Goal: Use online tool/utility: Utilize a website feature to perform a specific function

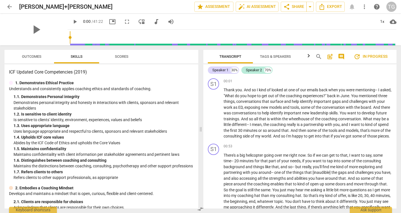
drag, startPoint x: 397, startPoint y: 78, endPoint x: 396, endPoint y: 82, distance: 4.6
click at [396, 82] on div "Transcript Tags & Speakers Analytics search post_add comment update In progress…" at bounding box center [301, 129] width 200 height 168
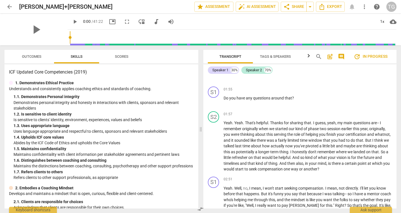
scroll to position [245, 0]
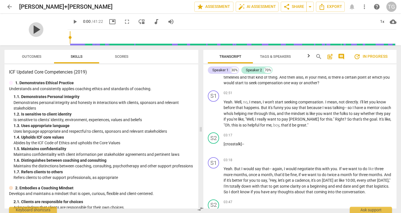
click at [34, 29] on span "play_arrow" at bounding box center [36, 29] width 15 height 15
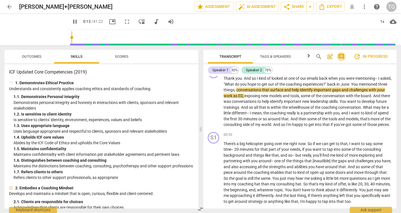
click at [342, 57] on span "comment" at bounding box center [341, 56] width 7 height 7
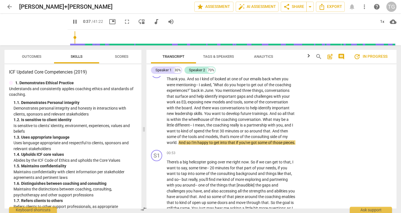
click at [72, 24] on span "pause" at bounding box center [75, 21] width 7 height 7
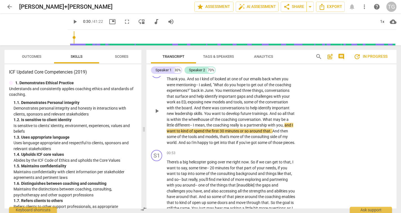
click at [157, 112] on span "play_arrow" at bounding box center [157, 111] width 7 height 7
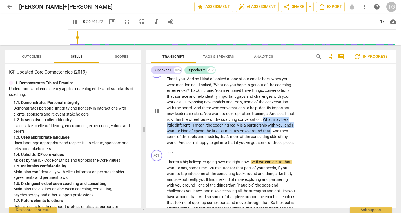
drag, startPoint x: 272, startPoint y: 118, endPoint x: 281, endPoint y: 128, distance: 13.4
click at [281, 128] on p "Thank you . And so I kind of looked at one of our emails back when you were men…" at bounding box center [231, 110] width 129 height 69
click at [287, 123] on div "+" at bounding box center [287, 123] width 6 height 6
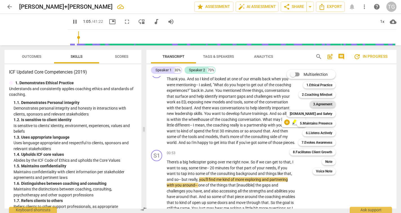
click at [318, 105] on b "3.Agreement" at bounding box center [322, 104] width 19 height 7
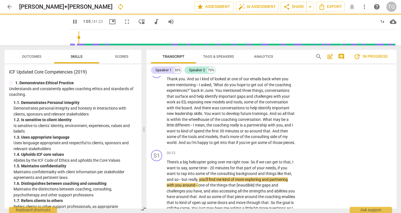
type input "66"
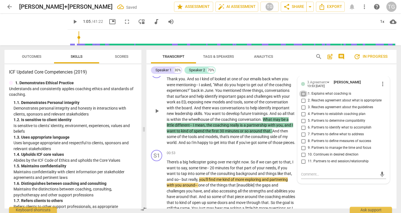
click at [303, 93] on input "1. Explains what coaching is" at bounding box center [303, 93] width 9 height 7
checkbox input "true"
click at [302, 113] on input "4. Partners to establish coaching plan" at bounding box center [303, 114] width 9 height 7
checkbox input "true"
click at [303, 121] on input "5. Partners to determine compatibility" at bounding box center [303, 121] width 9 height 7
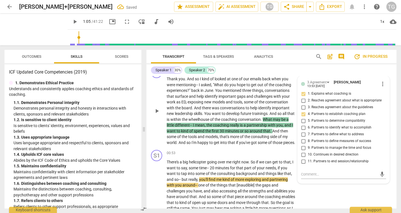
checkbox input "true"
click at [302, 147] on input "9. Partners to manage the time and focus" at bounding box center [303, 148] width 9 height 7
checkbox input "true"
click at [280, 148] on div "S1 play_arrow pause 00:01 + Add competency 3.Agreement keyboard_arrow_right Tha…" at bounding box center [272, 106] width 250 height 83
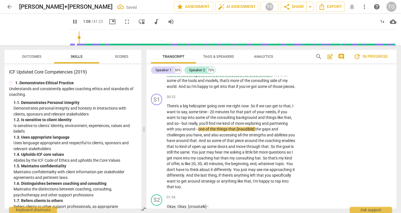
scroll to position [68, 0]
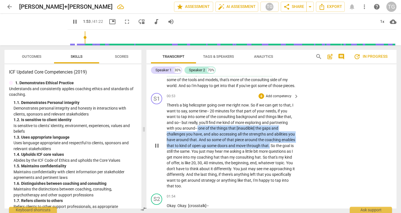
drag, startPoint x: 284, startPoint y: 150, endPoint x: 197, endPoint y: 131, distance: 89.6
click at [197, 131] on p "There's a big helicopter going over me right now . So if we can get to that , I…" at bounding box center [231, 145] width 129 height 87
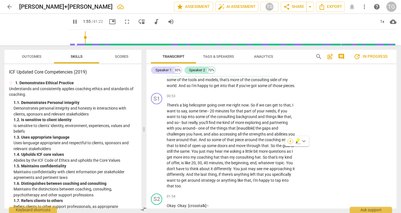
click at [290, 142] on div "+" at bounding box center [291, 141] width 6 height 6
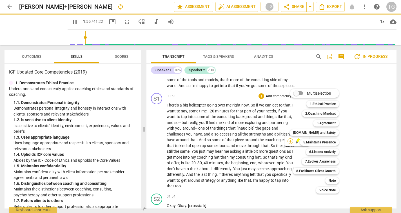
scroll to position [222, 0]
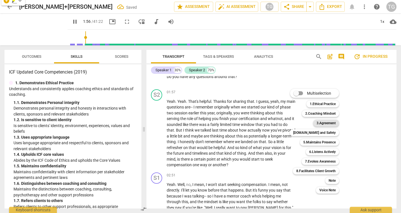
click at [324, 123] on b "3.Agreement" at bounding box center [326, 123] width 19 height 7
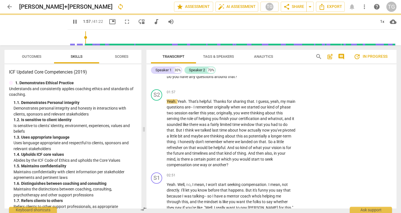
type input "118"
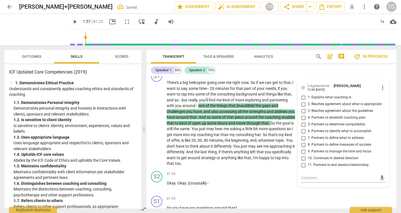
scroll to position [70, 0]
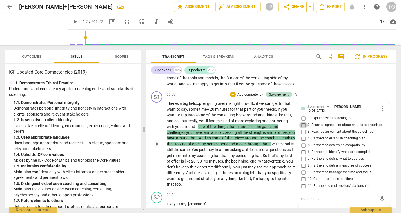
click at [303, 129] on input "2. Reaches agreement about what is appropriate" at bounding box center [303, 125] width 9 height 7
checkbox input "true"
click at [303, 141] on input "4. Partners to establish coaching plan" at bounding box center [303, 138] width 9 height 7
checkbox input "true"
click at [304, 162] on input "7. Partners to define what to address" at bounding box center [303, 159] width 9 height 7
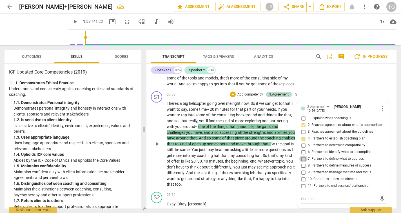
checkbox input "true"
click at [302, 182] on input "10. Continues in desired direction" at bounding box center [303, 179] width 9 height 7
checkbox input "true"
click at [284, 190] on div "S1 play_arrow pause 00:53 + Add competency 3.Agreement keyboard_arrow_right The…" at bounding box center [272, 139] width 250 height 101
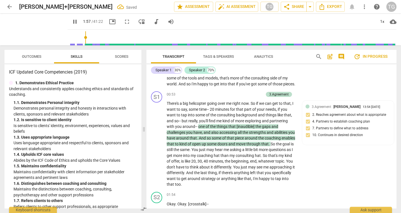
scroll to position [247, 0]
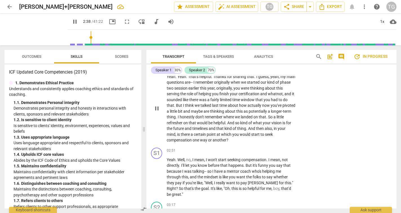
click at [379, 136] on div "S2 play_arrow pause 01:57 + Add competency keyboard_arrow_right Yeah . Yeah . T…" at bounding box center [272, 103] width 250 height 83
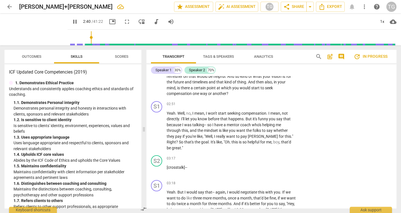
scroll to position [318, 0]
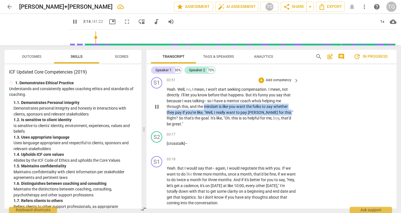
drag, startPoint x: 203, startPoint y: 105, endPoint x: 274, endPoint y: 113, distance: 70.9
click at [274, 113] on p "Yeah . Well , no , I mean , I won't start seeking compensation . I mean , not d…" at bounding box center [231, 107] width 129 height 41
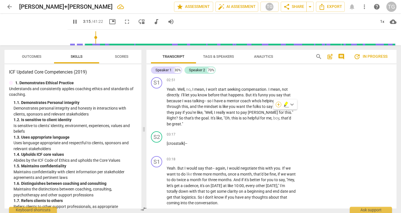
click at [278, 105] on div "+" at bounding box center [279, 105] width 6 height 6
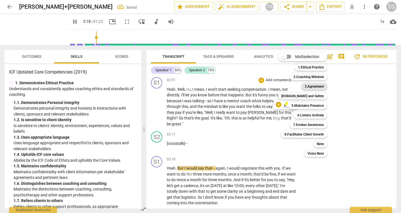
click at [311, 88] on b "3.Agreement" at bounding box center [314, 86] width 19 height 7
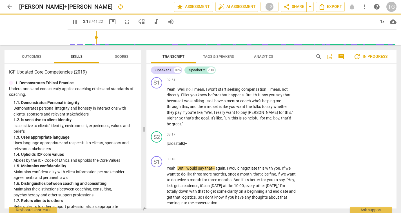
type input "199"
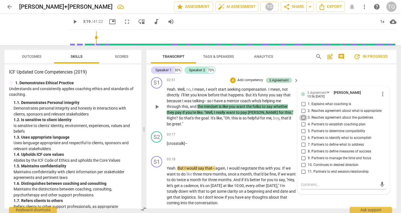
click at [303, 117] on input "3. Reaches agreement about the guidelines" at bounding box center [303, 117] width 9 height 7
checkbox input "true"
click at [303, 151] on input "8. Partners to define measures of success" at bounding box center [303, 151] width 9 height 7
checkbox input "true"
click at [252, 141] on p "[crosstalk]- -" at bounding box center [231, 144] width 129 height 6
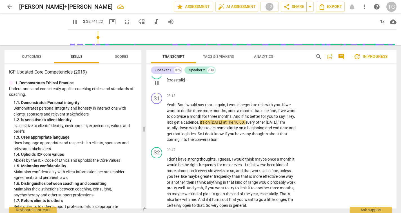
scroll to position [365, 0]
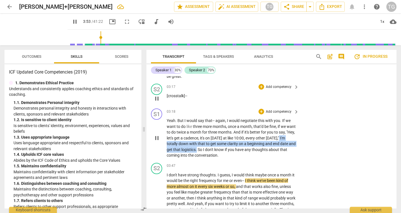
drag, startPoint x: 228, startPoint y: 143, endPoint x: 184, endPoint y: 138, distance: 44.5
click at [184, 138] on p "Yeah . But I would say that- - again , I would negotiate this with you . If we …" at bounding box center [231, 138] width 129 height 41
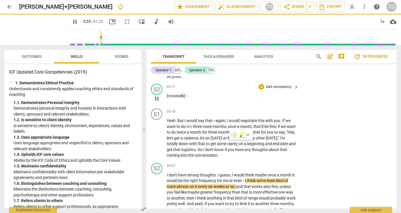
click at [234, 134] on div "+" at bounding box center [235, 135] width 6 height 6
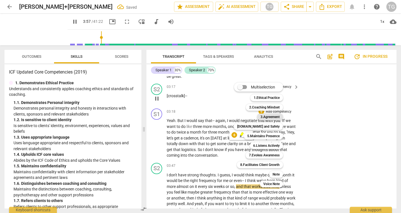
click at [278, 117] on b "3.Agreement" at bounding box center [270, 117] width 19 height 7
type input "238"
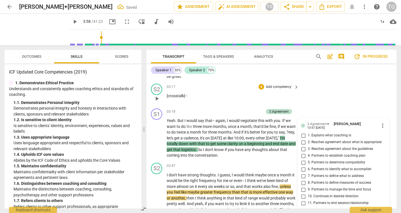
scroll to position [368, 0]
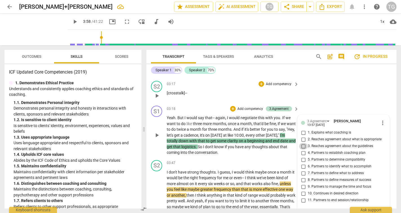
click at [302, 143] on input "3. Reaches agreement about the guidelines" at bounding box center [303, 146] width 9 height 7
checkbox input "true"
click at [304, 156] on input "5. Partners to determine compatibility" at bounding box center [303, 159] width 9 height 7
checkbox input "true"
click at [304, 190] on input "10. Continues in desired direction" at bounding box center [303, 193] width 9 height 7
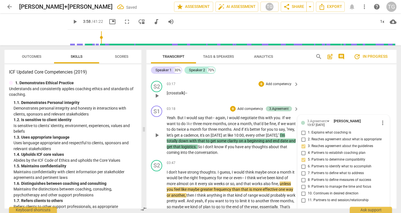
checkbox input "true"
click at [275, 161] on p "Add competency" at bounding box center [279, 163] width 27 height 5
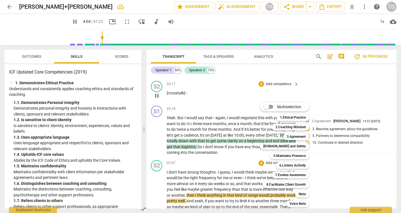
click at [342, 72] on div at bounding box center [200, 106] width 401 height 213
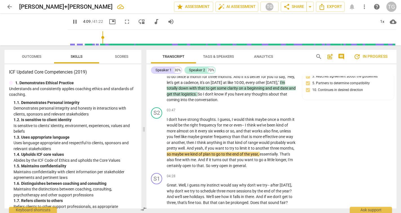
scroll to position [429, 0]
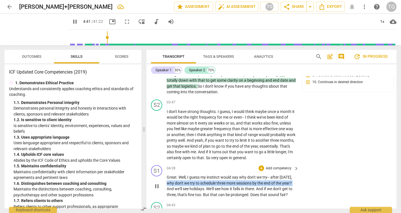
drag, startPoint x: 167, startPoint y: 174, endPoint x: 294, endPoint y: 176, distance: 126.3
click at [294, 176] on p "Great . Well , I guess my instinct would say why don't we try- - after [DATE] ,…" at bounding box center [231, 185] width 129 height 23
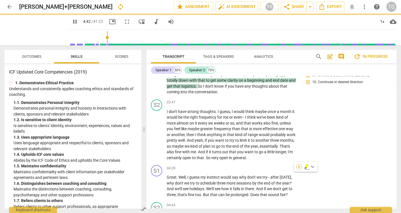
click at [298, 166] on div "+" at bounding box center [300, 167] width 6 height 6
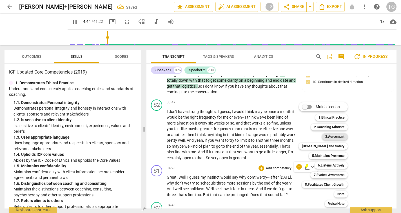
click at [329, 137] on b "3.Agreement" at bounding box center [335, 136] width 19 height 7
type input "285"
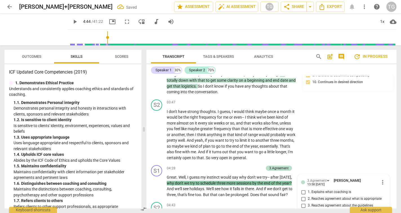
scroll to position [550, 0]
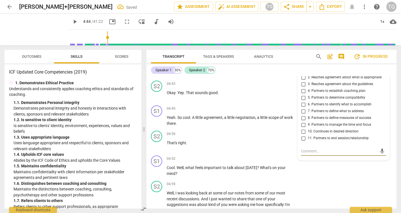
click at [303, 135] on input "11. Partners to end session/relationship" at bounding box center [303, 138] width 9 height 7
checkbox input "true"
click at [303, 121] on input "9. Partners to manage the time and focus" at bounding box center [303, 124] width 9 height 7
checkbox input "true"
click at [302, 88] on input "4. Partners to establish coaching plan" at bounding box center [303, 91] width 9 height 7
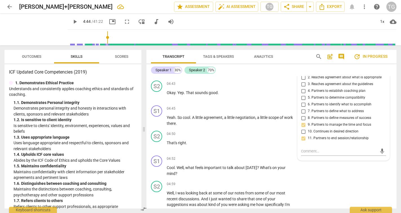
checkbox input "true"
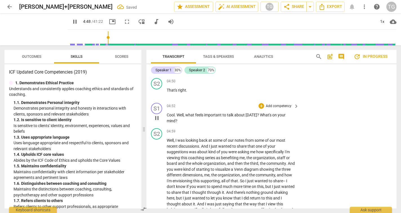
scroll to position [607, 0]
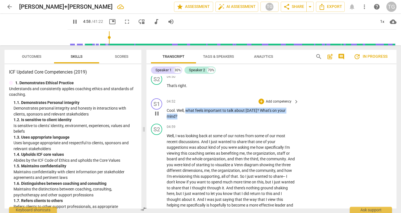
drag, startPoint x: 187, startPoint y: 101, endPoint x: 189, endPoint y: 108, distance: 6.9
click at [189, 108] on p "Cool . Well , what feels important to talk about [DATE] ? What's on your mind ?" at bounding box center [231, 114] width 129 height 12
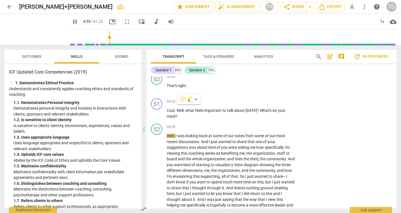
click at [183, 99] on div "+" at bounding box center [183, 99] width 6 height 6
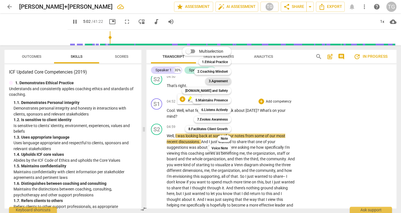
click at [224, 82] on b "3.Agreement" at bounding box center [218, 81] width 19 height 7
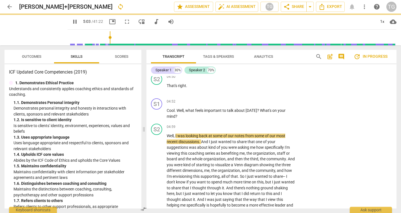
type input "303"
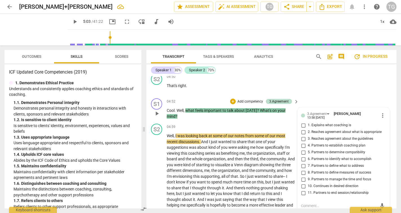
click at [304, 156] on input "6. Partners to identify what to accomplish" at bounding box center [303, 159] width 9 height 7
checkbox input "true"
click at [367, 82] on div "S2 play_arrow pause 04:50 + Add competency keyboard_arrow_right That's right ." at bounding box center [272, 83] width 250 height 25
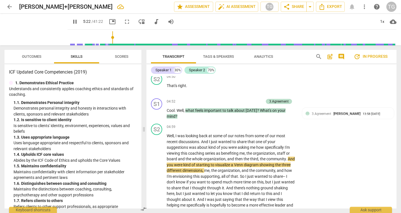
click at [30, 57] on span "Outcomes" at bounding box center [31, 56] width 19 height 4
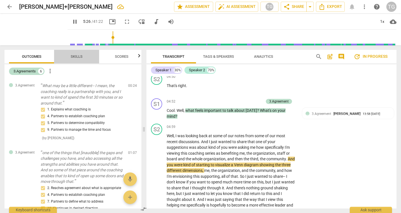
click at [73, 55] on span "Skills" at bounding box center [77, 56] width 12 height 4
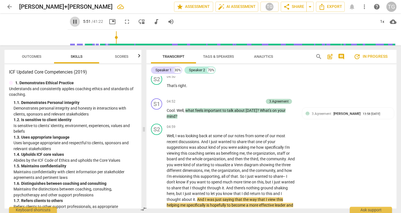
click at [72, 20] on span "pause" at bounding box center [75, 21] width 7 height 7
click at [72, 22] on span "play_arrow" at bounding box center [75, 21] width 7 height 7
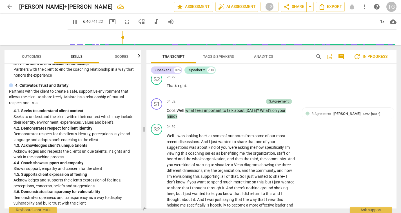
scroll to position [770, 0]
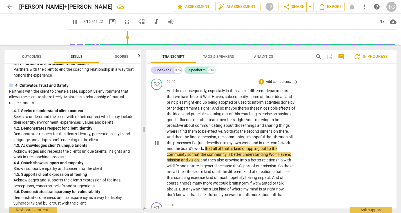
drag, startPoint x: 395, startPoint y: 105, endPoint x: 395, endPoint y: 109, distance: 4.5
click at [395, 109] on div "S2 play_arrow pause 06:40 + Add competency keyboard_arrow_right And then subseq…" at bounding box center [272, 138] width 250 height 124
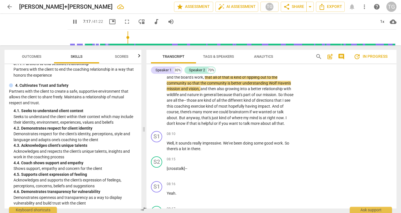
scroll to position [849, 0]
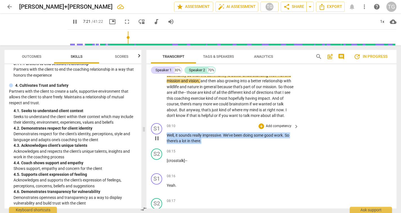
drag, startPoint x: 166, startPoint y: 126, endPoint x: 213, endPoint y: 130, distance: 47.2
click at [213, 130] on div "S1 play_arrow pause 08:10 + Add competency keyboard_arrow_right Well , it sound…" at bounding box center [272, 133] width 250 height 25
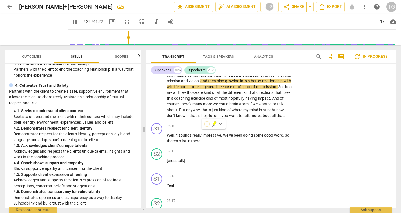
click at [207, 125] on div "+" at bounding box center [207, 124] width 6 height 6
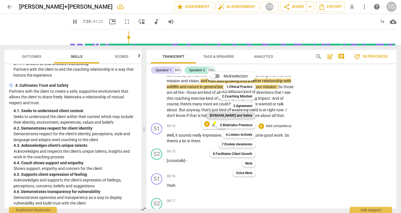
click at [235, 116] on b "[DOMAIN_NAME] and Safety" at bounding box center [231, 115] width 43 height 7
type input "446"
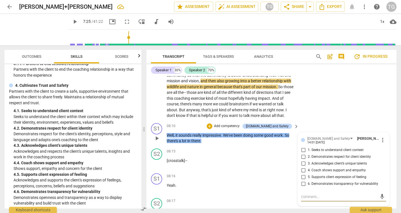
click at [303, 154] on input "2. Demonstrates respect for client identity" at bounding box center [303, 157] width 9 height 7
checkbox input "true"
click at [303, 160] on input "3. Acknowledges client’s unique talents" at bounding box center [303, 163] width 9 height 7
checkbox input "true"
click at [302, 167] on input "4. Coach shows support and empathy" at bounding box center [303, 170] width 9 height 7
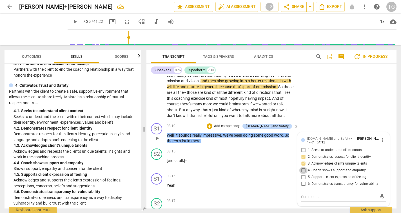
checkbox input "true"
click at [336, 98] on div "S2 play_arrow pause 06:40 + Add competency keyboard_arrow_right And then subseq…" at bounding box center [272, 59] width 250 height 124
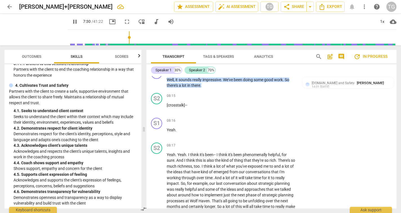
scroll to position [857, 0]
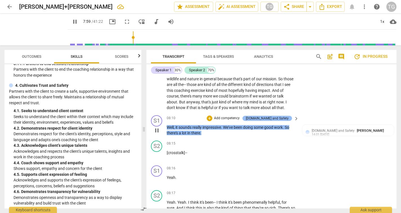
click at [281, 116] on div "[DOMAIN_NAME] and Safety" at bounding box center [267, 118] width 43 height 5
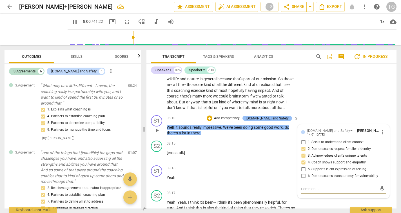
scroll to position [282, 0]
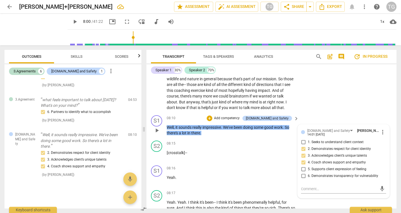
click at [274, 125] on span "good" at bounding box center [269, 127] width 10 height 5
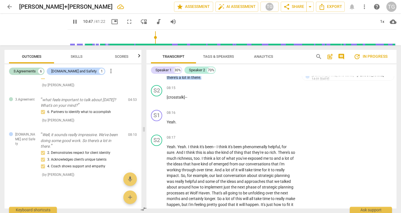
scroll to position [929, 0]
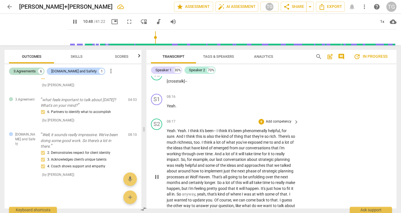
click at [344, 136] on div "S2 play_arrow pause 08:17 + Add competency keyboard_arrow_right Yeah . Yeah . I…" at bounding box center [272, 172] width 250 height 112
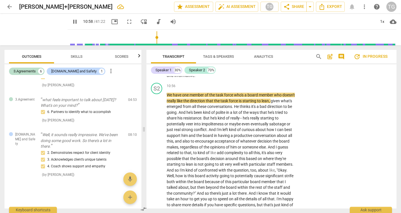
scroll to position [1183, 0]
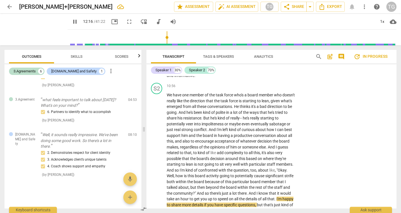
drag, startPoint x: 396, startPoint y: 111, endPoint x: 397, endPoint y: 122, distance: 11.0
click at [397, 122] on div "Transcript Tags & Speakers Analytics search post_add comment update In progress…" at bounding box center [272, 129] width 257 height 168
drag, startPoint x: 394, startPoint y: 120, endPoint x: 394, endPoint y: 124, distance: 4.2
click at [394, 124] on div "S2 play_arrow pause 10:56 + Add competency keyboard_arrow_right We have one mem…" at bounding box center [272, 151] width 250 height 141
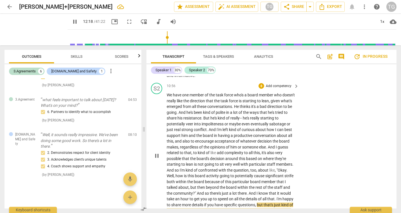
click at [394, 124] on div "S2 play_arrow pause 10:56 + Add competency keyboard_arrow_right We have one mem…" at bounding box center [272, 151] width 250 height 141
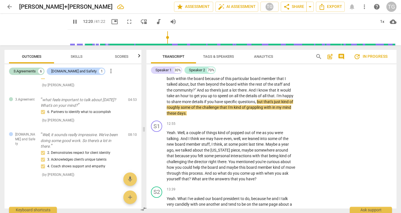
scroll to position [1310, 0]
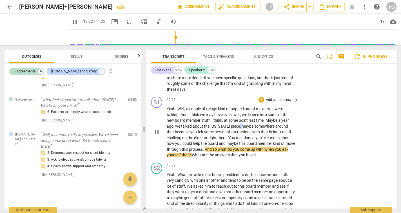
click at [236, 107] on p "Yeah . Well , a couple of things kind of popped out of me as you were talking .…" at bounding box center [231, 132] width 129 height 52
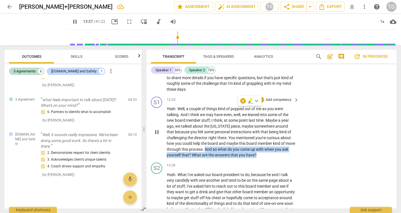
drag, startPoint x: 216, startPoint y: 131, endPoint x: 273, endPoint y: 135, distance: 56.2
click at [273, 135] on p "Yeah . Well , a couple of things kind of popped out of me as you were talking .…" at bounding box center [231, 132] width 129 height 52
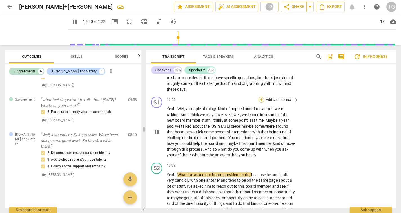
click at [262, 97] on div "+" at bounding box center [262, 100] width 6 height 6
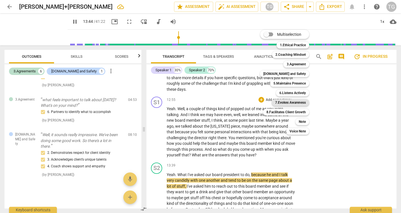
click at [284, 101] on b "7.Evokes Awareness" at bounding box center [290, 102] width 31 height 7
type input "824"
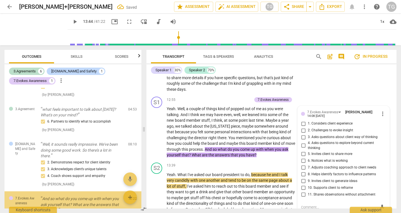
scroll to position [324, 0]
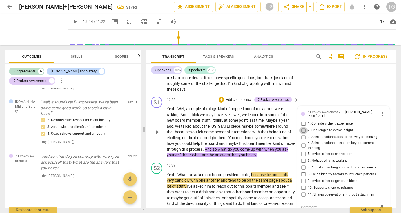
click at [303, 127] on input "2. Challenges to evoke insight" at bounding box center [303, 130] width 9 height 7
checkbox input "true"
click at [303, 134] on input "3. Asks questions about client way of thinking" at bounding box center [303, 137] width 9 height 7
checkbox input "true"
click at [303, 151] on input "5. Invites client to share more" at bounding box center [303, 154] width 9 height 7
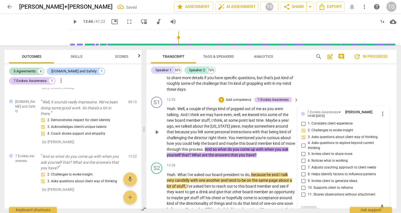
checkbox input "true"
click at [303, 178] on input "9. Invites client to generate ideas" at bounding box center [303, 181] width 9 height 7
checkbox input "true"
click at [303, 191] on input "11. Shares observations without attachment" at bounding box center [303, 194] width 9 height 7
checkbox input "true"
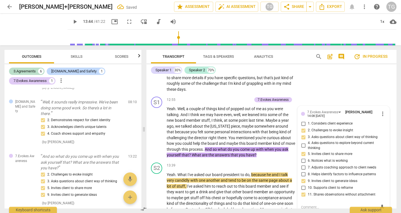
click at [326, 77] on div "S2 play_arrow pause 10:56 + Add competency keyboard_arrow_right We have one mem…" at bounding box center [272, 23] width 250 height 141
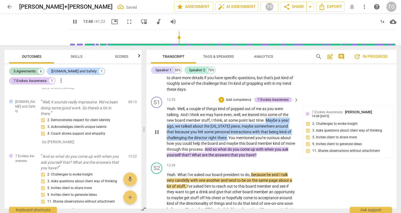
drag, startPoint x: 267, startPoint y: 103, endPoint x: 228, endPoint y: 119, distance: 42.0
click at [228, 119] on p "Yeah . Well , a couple of things kind of popped out of me as you were talking .…" at bounding box center [231, 132] width 129 height 52
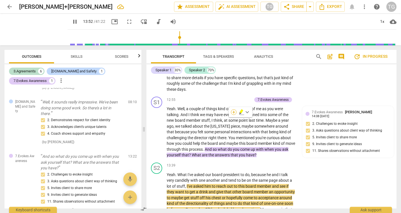
click at [234, 111] on div "+" at bounding box center [234, 112] width 6 height 6
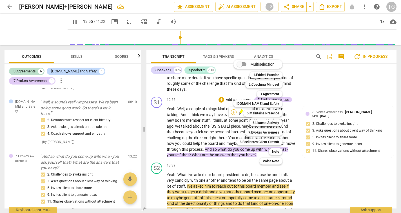
click at [234, 111] on div "Multiselection m 1.Ethical Practice 1 2.Coaching Mindset 2 3.Agreement 3 [DOMAI…" at bounding box center [262, 112] width 62 height 108
click at [320, 150] on div at bounding box center [200, 106] width 401 height 213
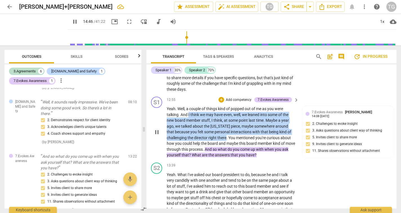
drag, startPoint x: 226, startPoint y: 119, endPoint x: 189, endPoint y: 97, distance: 43.7
click at [189, 106] on p "Yeah . Well , a couple of things kind of popped out of me as you were talking .…" at bounding box center [231, 132] width 129 height 52
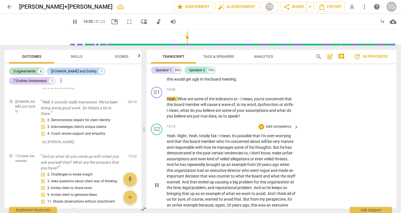
click at [232, 133] on p "Yeah . Right . Yeah , totally fair . I mean , it's possible that I'm over-worry…" at bounding box center [231, 185] width 129 height 104
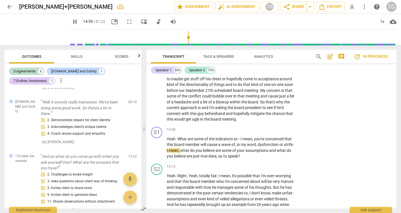
scroll to position [1445, 0]
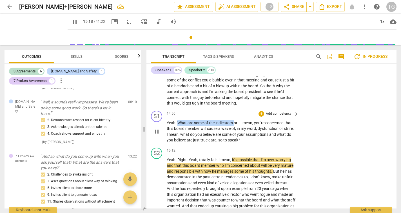
drag, startPoint x: 178, startPoint y: 101, endPoint x: 234, endPoint y: 101, distance: 55.8
click at [234, 120] on p "Yeah . What are some of the indicators or- - I mean , you're concerned that thi…" at bounding box center [231, 131] width 129 height 23
click at [240, 95] on div "+" at bounding box center [240, 95] width 6 height 6
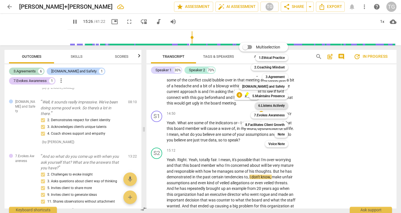
click at [262, 105] on b "6.Listens Actively" at bounding box center [271, 105] width 26 height 7
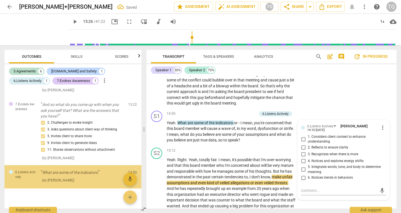
scroll to position [382, 0]
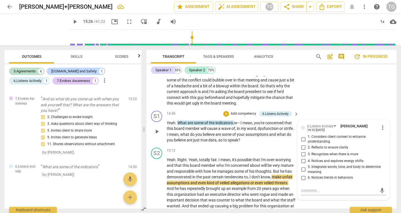
click at [255, 126] on span "word" at bounding box center [251, 128] width 9 height 5
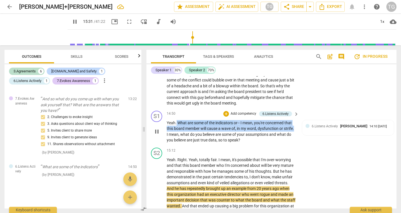
drag, startPoint x: 295, startPoint y: 107, endPoint x: 177, endPoint y: 102, distance: 118.2
click at [177, 120] on p "Yeah . What are some of the indicators or-- I mean , you're concerned that this…" at bounding box center [231, 131] width 129 height 23
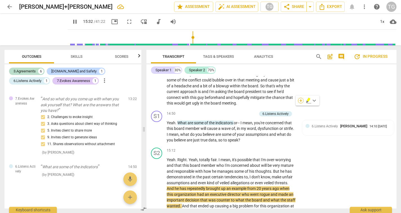
click at [299, 99] on div "+" at bounding box center [301, 101] width 6 height 6
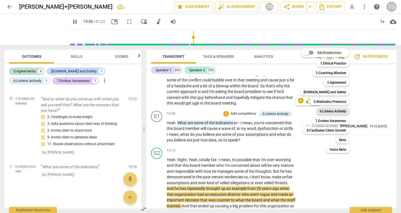
click at [324, 112] on b "6.Listens Actively" at bounding box center [333, 111] width 26 height 7
type input "937"
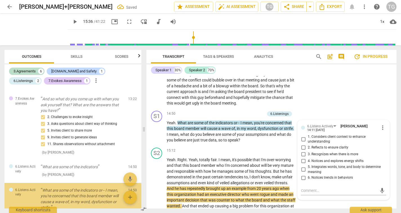
scroll to position [421, 0]
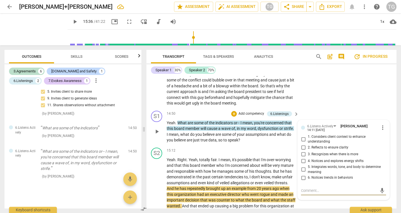
click at [303, 151] on input "3. Recognizes when there is more" at bounding box center [303, 154] width 9 height 7
checkbox input "true"
click at [303, 144] on input "2. Reflects to ensure clarity" at bounding box center [303, 147] width 9 height 7
checkbox input "true"
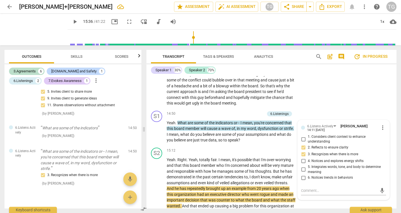
click at [332, 82] on div "S2 play_arrow pause 13:39 + Add competency keyboard_arrow_right Yeah . What I'v…" at bounding box center [272, 66] width 250 height 83
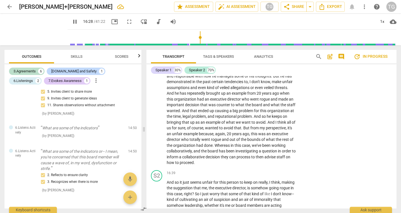
scroll to position [1548, 0]
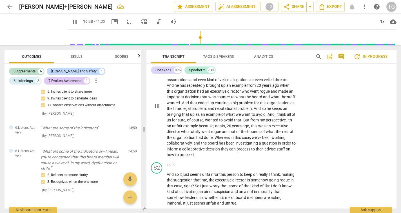
click at [332, 134] on div "S2 play_arrow pause 15:12 + Add competency keyboard_arrow_right Yeah . Right . …" at bounding box center [272, 101] width 250 height 118
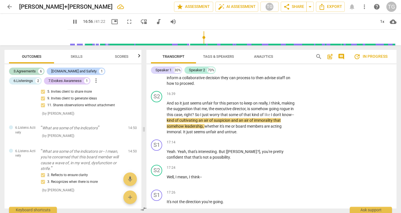
scroll to position [1627, 0]
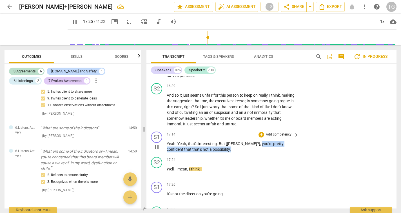
drag, startPoint x: 240, startPoint y: 119, endPoint x: 241, endPoint y: 123, distance: 4.3
click at [241, 141] on p "Yeah . Yeah , that's interesting . But [[PERSON_NAME]?] , you're pretty confide…" at bounding box center [231, 147] width 129 height 12
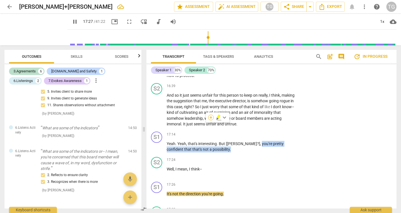
click at [212, 118] on div "+" at bounding box center [211, 118] width 6 height 6
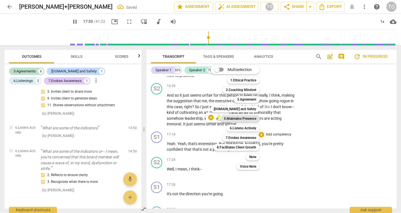
click at [232, 119] on b "5.Maintains Presence" at bounding box center [240, 118] width 32 height 7
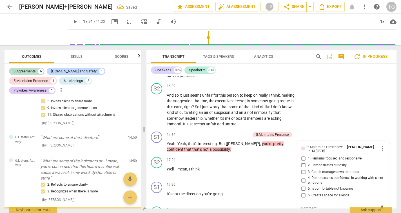
scroll to position [472, 0]
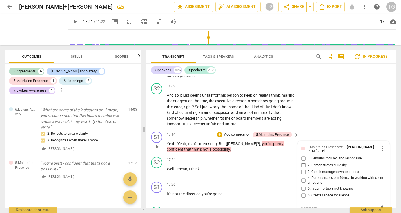
click at [273, 141] on span "pretty" at bounding box center [278, 143] width 10 height 5
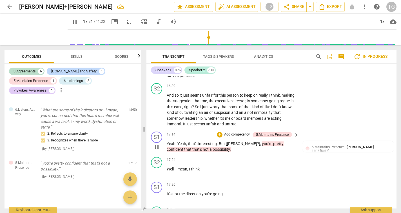
click at [273, 141] on span "pretty" at bounding box center [278, 143] width 10 height 5
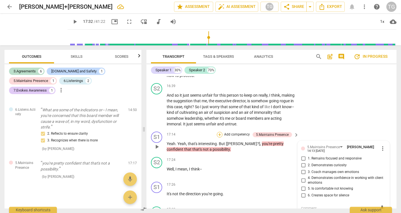
click at [220, 132] on div "+" at bounding box center [220, 135] width 6 height 6
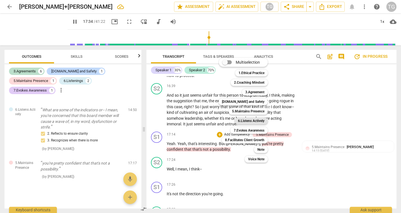
click at [241, 120] on b "6.Listens Actively" at bounding box center [251, 121] width 26 height 7
type input "1055"
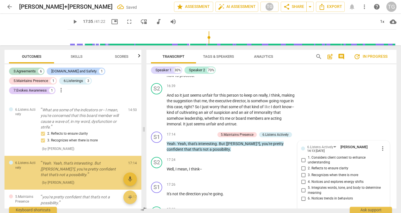
scroll to position [488, 0]
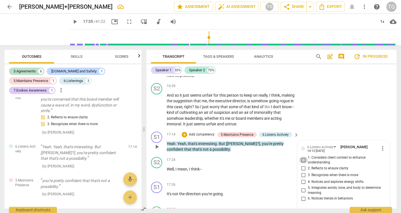
click at [303, 157] on input "1. Considers client context to enhance understanding" at bounding box center [303, 160] width 9 height 7
checkbox input "true"
click at [303, 165] on input "2. Reflects to ensure clarity" at bounding box center [303, 168] width 9 height 7
checkbox input "true"
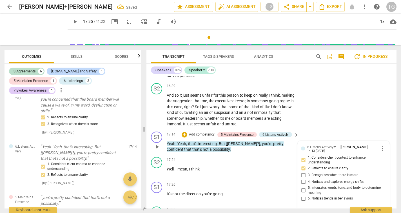
click at [314, 129] on div "S1 play_arrow pause 17:14 + Add competency 5.Maintains Presence 6.Listens Activ…" at bounding box center [272, 141] width 250 height 25
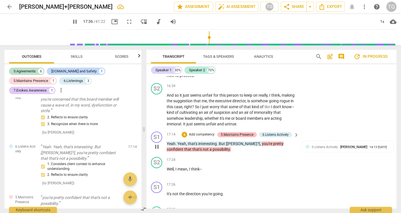
click at [245, 132] on div "5.Maintains Presence" at bounding box center [237, 134] width 33 height 5
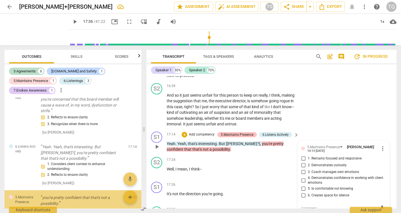
scroll to position [522, 0]
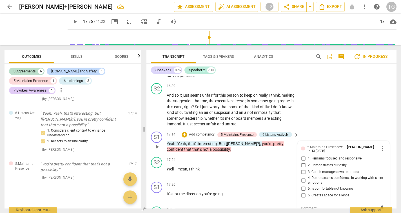
click at [381, 145] on span "more_vert" at bounding box center [383, 148] width 7 height 7
click at [384, 134] on li "Delete" at bounding box center [386, 134] width 19 height 11
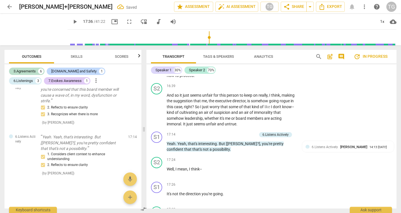
scroll to position [485, 0]
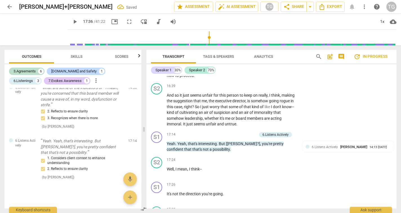
click at [273, 141] on span "pretty" at bounding box center [278, 143] width 10 height 5
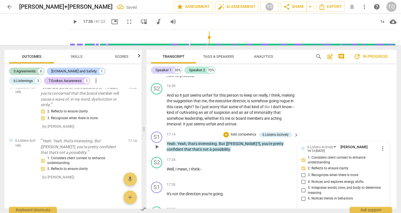
click at [243, 132] on p "Add competency" at bounding box center [243, 134] width 27 height 5
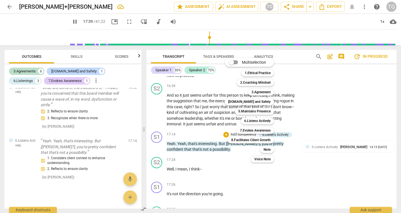
click at [293, 150] on div at bounding box center [200, 106] width 401 height 213
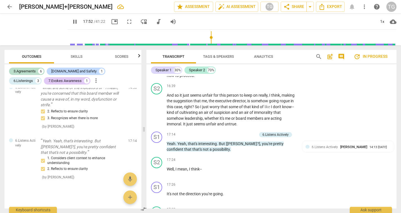
scroll to position [1771, 0]
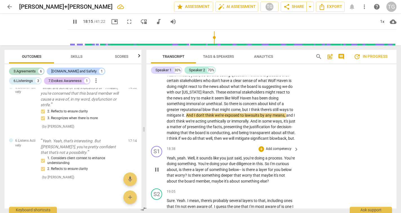
click at [317, 144] on div "S1 play_arrow pause 18:38 + Add competency keyboard_arrow_right Yeah , yeah . W…" at bounding box center [272, 165] width 250 height 43
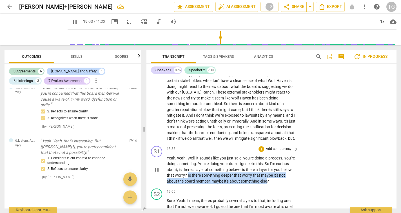
drag, startPoint x: 206, startPoint y: 154, endPoint x: 281, endPoint y: 160, distance: 75.8
click at [281, 160] on p "Yeah , yeah . Well , it sounds like you just said , you're doing a process . Yo…" at bounding box center [231, 169] width 129 height 29
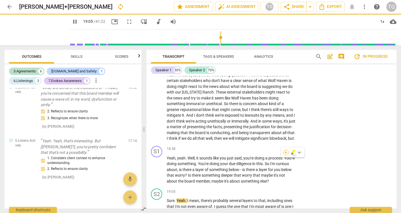
click at [286, 153] on div "+" at bounding box center [286, 153] width 6 height 6
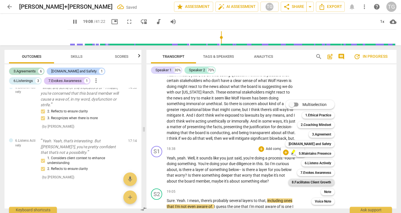
click at [310, 181] on b "8.Facilitates Client Growth" at bounding box center [311, 182] width 39 height 7
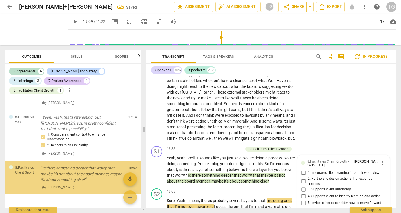
scroll to position [1844, 0]
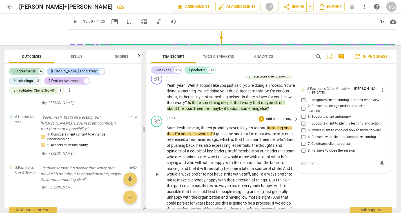
click at [283, 117] on p "Add competency" at bounding box center [279, 119] width 27 height 5
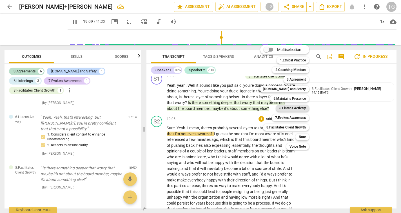
click at [287, 108] on b "6.Listens Actively" at bounding box center [293, 108] width 26 height 7
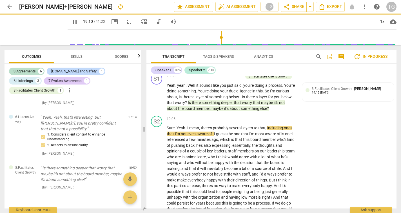
type input "1150"
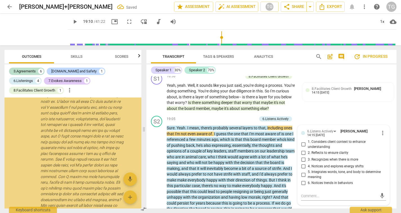
scroll to position [634, 0]
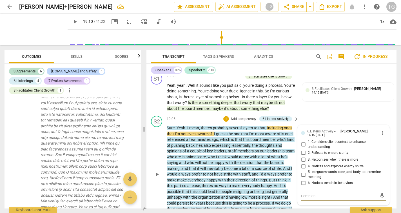
click at [303, 156] on input "3. Recognizes when there is more" at bounding box center [303, 159] width 9 height 7
checkbox input "true"
click at [248, 117] on p "Add competency" at bounding box center [243, 119] width 27 height 5
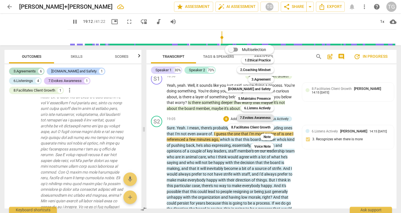
click at [259, 118] on b "7.Evokes Awareness" at bounding box center [255, 117] width 31 height 7
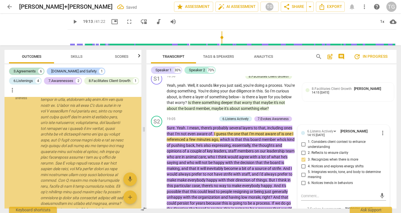
scroll to position [810, 0]
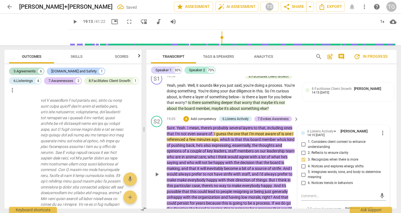
click at [212, 117] on p "Add competency" at bounding box center [203, 119] width 27 height 5
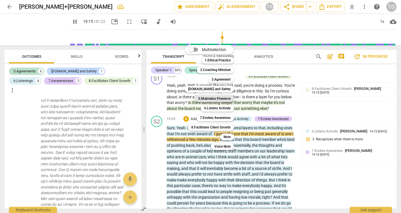
click at [229, 99] on b "5.Maintains Presence" at bounding box center [214, 98] width 32 height 7
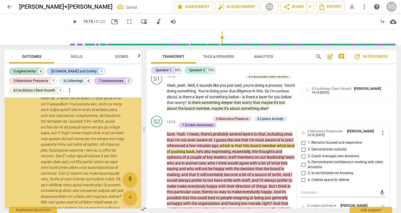
scroll to position [983, 0]
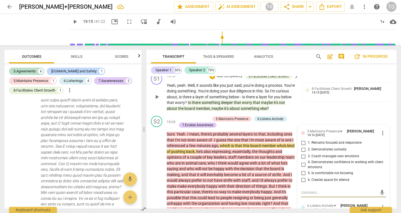
click at [290, 88] on p "Yeah , yeah . Well , it sounds like you just said , you're doing a process . Yo…" at bounding box center [231, 97] width 129 height 29
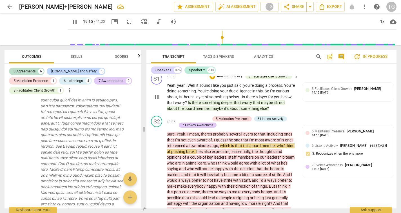
click at [265, 84] on p "Yeah , yeah . Well , it sounds like you just said , you're doing a process . Yo…" at bounding box center [231, 97] width 129 height 29
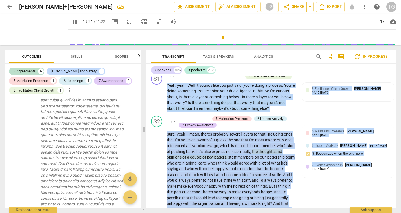
drag, startPoint x: 397, startPoint y: 143, endPoint x: 397, endPoint y: 140, distance: 3.1
click at [397, 140] on div "Transcript Tags & Speakers Analytics search post_add comment update In progress…" at bounding box center [272, 129] width 257 height 168
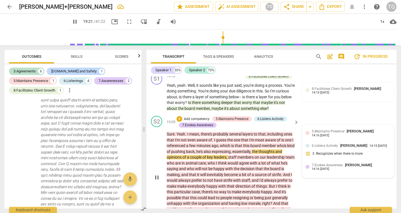
click at [382, 162] on div "7.Evokes Awareness [PERSON_NAME] 14:16 [DATE]" at bounding box center [351, 166] width 79 height 9
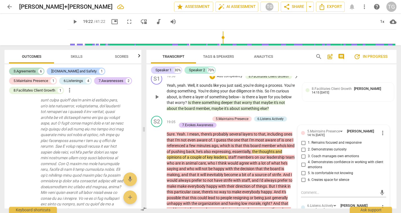
click at [287, 85] on p "Yeah , yeah . Well , it sounds like you just said , you're doing a process . Yo…" at bounding box center [231, 97] width 129 height 29
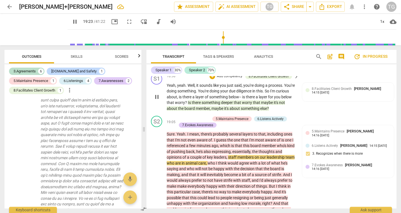
scroll to position [1771, 0]
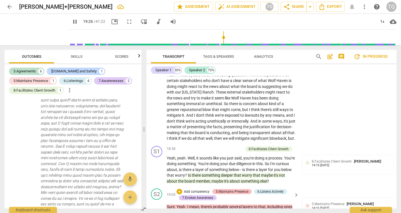
click at [232, 189] on div "5.Maintains Presence" at bounding box center [232, 191] width 33 height 5
type input "1167"
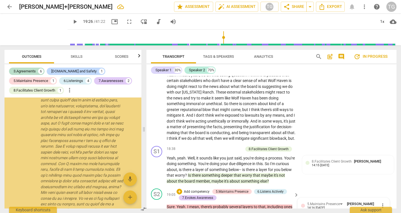
scroll to position [1872, 0]
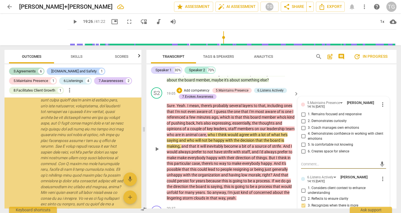
click at [381, 101] on span "more_vert" at bounding box center [383, 104] width 7 height 7
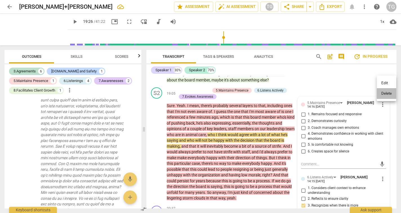
click at [381, 92] on li "Delete" at bounding box center [386, 93] width 19 height 11
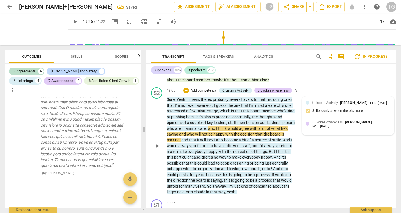
scroll to position [862, 0]
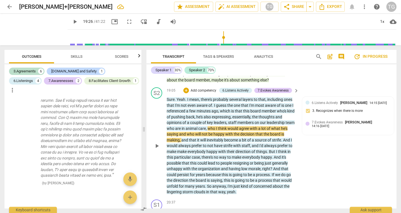
click at [320, 139] on div "S2 play_arrow pause 19:05 + Add competency 6.Listens Actively 7.Evokes Awarenes…" at bounding box center [272, 141] width 250 height 112
drag, startPoint x: 395, startPoint y: 145, endPoint x: 393, endPoint y: 142, distance: 3.9
click at [394, 142] on div "S2 play_arrow pause 19:05 + Add competency 6.Listens Actively 7.Evokes Awarenes…" at bounding box center [272, 141] width 250 height 112
click at [324, 124] on div "S2 play_arrow pause 19:05 + Add competency 6.Listens Actively 7.Evokes Awarenes…" at bounding box center [272, 141] width 250 height 112
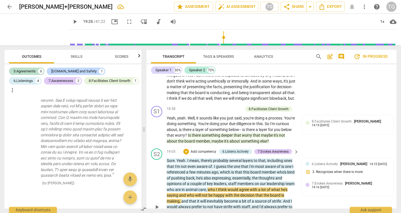
scroll to position [1810, 0]
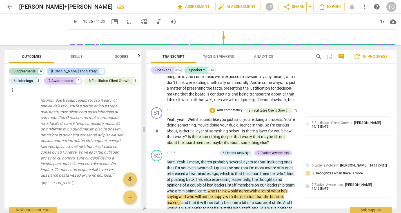
click at [229, 108] on p "Add competency" at bounding box center [229, 110] width 27 height 5
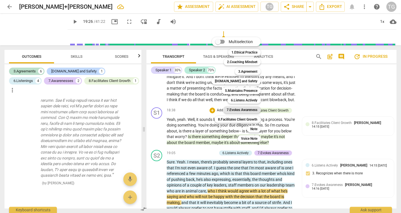
click at [237, 110] on b "7.Evokes Awareness" at bounding box center [242, 110] width 31 height 7
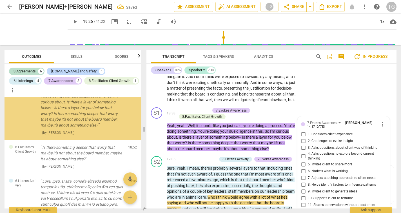
scroll to position [547, 0]
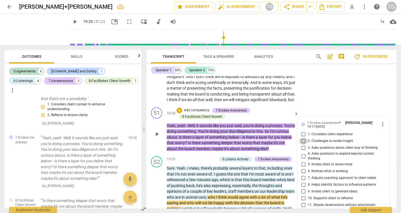
click at [304, 138] on input "2. Challenges to evoke insight" at bounding box center [303, 141] width 9 height 7
checkbox input "true"
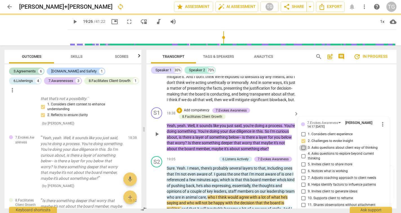
click at [303, 145] on input "3. Asks questions about client way of thinking" at bounding box center [303, 148] width 9 height 7
checkbox input "true"
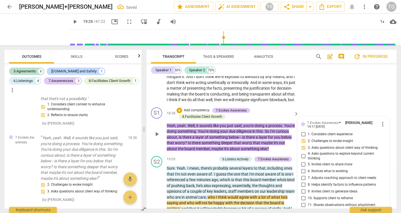
click at [302, 153] on input "4. Asks questions to explore beyond current thinking" at bounding box center [303, 156] width 9 height 7
checkbox input "true"
click at [302, 145] on input "3. Asks questions about client way of thinking" at bounding box center [303, 148] width 9 height 7
checkbox input "true"
click at [304, 161] on input "5. Invites client to share more" at bounding box center [303, 164] width 9 height 7
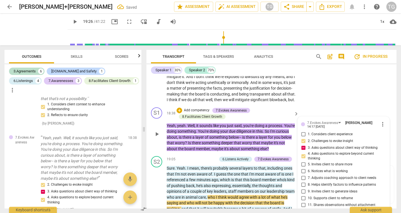
checkbox input "true"
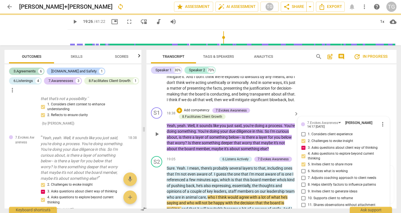
click at [302, 145] on input "3. Asks questions about client way of thinking" at bounding box center [303, 148] width 9 height 7
checkbox input "false"
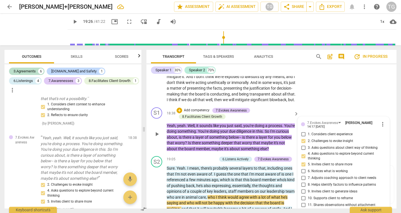
click at [280, 107] on div "+ Add competency 7.Evokes Awareness 8.Facilitates Client Growth" at bounding box center [235, 113] width 116 height 12
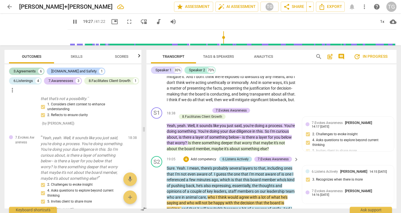
click at [240, 157] on div "6.Listens Actively" at bounding box center [236, 159] width 26 height 5
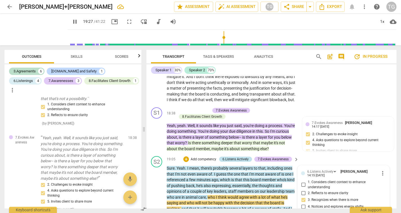
scroll to position [1881, 0]
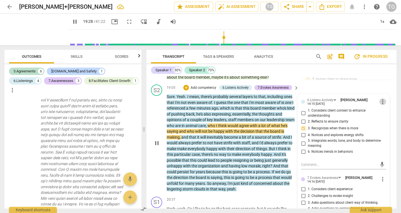
click at [382, 98] on span "more_vert" at bounding box center [383, 101] width 7 height 7
click at [380, 91] on li "Delete" at bounding box center [386, 90] width 19 height 11
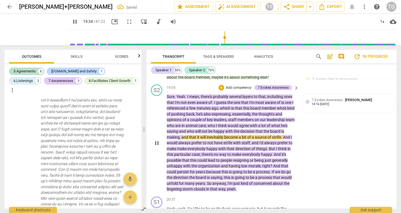
click at [291, 131] on p "Sure . Yeah . I mean , there's probably several layers to that , including ones…" at bounding box center [231, 143] width 129 height 98
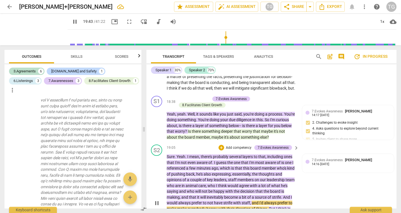
scroll to position [1829, 0]
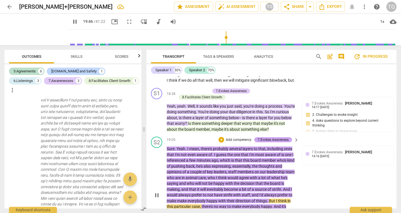
click at [278, 137] on div "7.Evokes Awareness" at bounding box center [273, 139] width 31 height 5
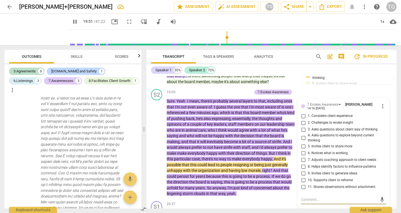
scroll to position [1853, 0]
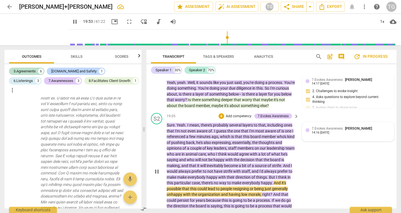
click at [371, 126] on div "7.Evokes Awareness [PERSON_NAME] 14:16 [DATE]" at bounding box center [351, 130] width 79 height 9
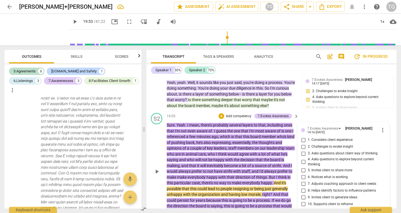
click at [380, 127] on span "more_vert" at bounding box center [383, 130] width 7 height 7
click at [380, 123] on li "Delete" at bounding box center [386, 119] width 19 height 11
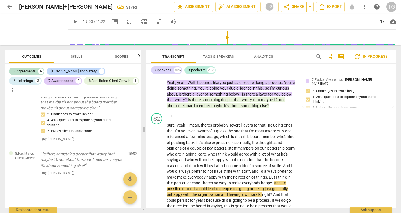
scroll to position [603, 0]
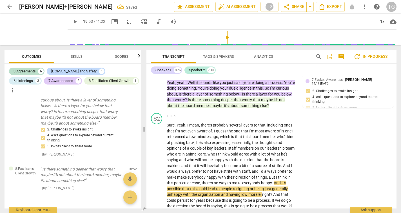
click at [247, 134] on span "this" at bounding box center [246, 136] width 7 height 5
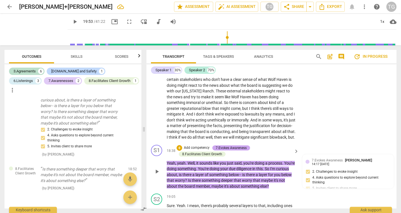
click at [234, 145] on div "7.Evokes Awareness" at bounding box center [231, 147] width 31 height 5
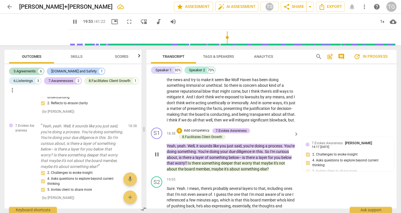
scroll to position [2, 0]
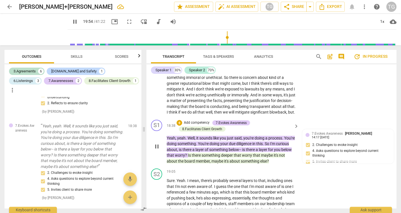
click at [260, 159] on span "something" at bounding box center [250, 161] width 19 height 5
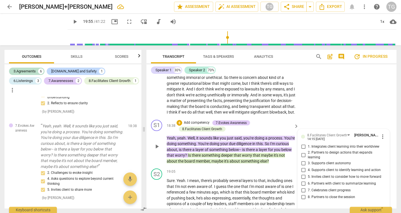
click at [199, 120] on p "Add competency" at bounding box center [196, 122] width 27 height 5
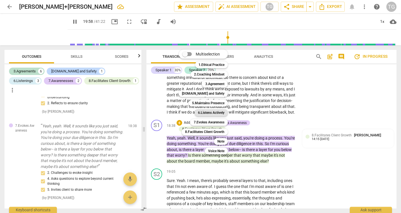
click at [213, 112] on b "6.Listens Actively" at bounding box center [211, 112] width 26 height 7
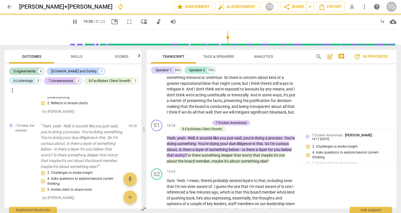
type input "1199"
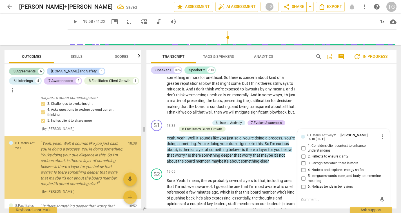
scroll to position [632, 0]
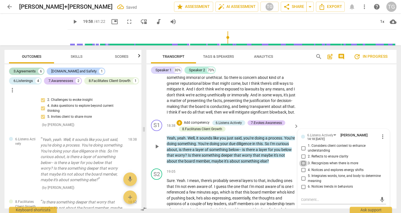
click at [302, 160] on input "3. Recognizes when there is more" at bounding box center [303, 163] width 9 height 7
checkbox input "true"
click at [278, 169] on p "Add competency" at bounding box center [279, 171] width 27 height 5
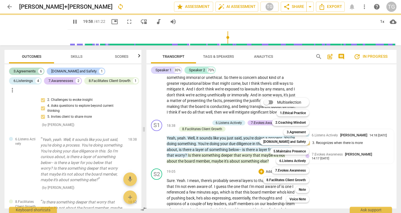
scroll to position [1946, 0]
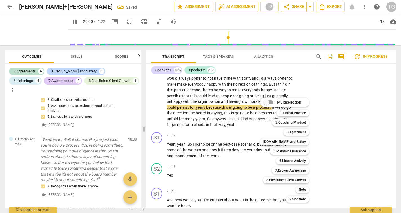
click at [340, 99] on div at bounding box center [200, 106] width 401 height 213
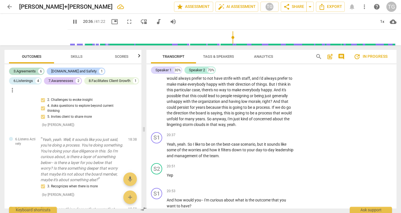
drag, startPoint x: 395, startPoint y: 148, endPoint x: 395, endPoint y: 155, distance: 7.3
click at [395, 155] on div "S1 play_arrow pause 00:01 + Add competency 3.Agreement keyboard_arrow_right Tha…" at bounding box center [272, 142] width 250 height 132
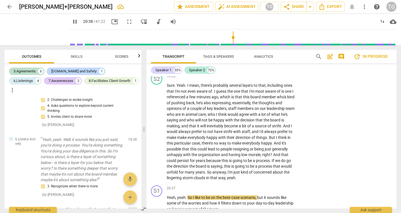
scroll to position [1948, 0]
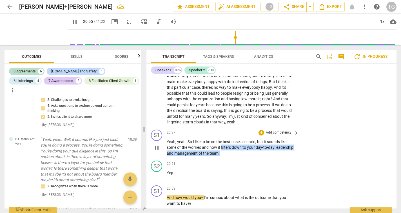
drag, startPoint x: 222, startPoint y: 124, endPoint x: 223, endPoint y: 129, distance: 5.2
click at [223, 139] on p "Yeah , yeah . So I like to be on the best-case scenario , but it sounds like so…" at bounding box center [231, 147] width 129 height 17
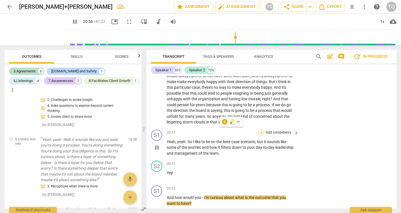
click at [262, 130] on div "+" at bounding box center [262, 133] width 6 height 6
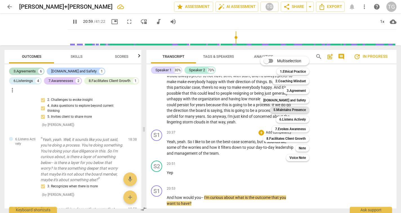
click at [280, 110] on b "5.Maintains Presence" at bounding box center [290, 110] width 32 height 7
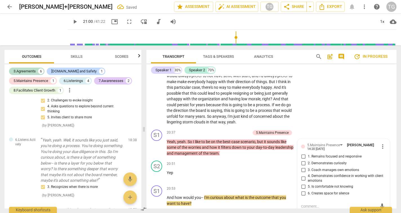
scroll to position [720, 0]
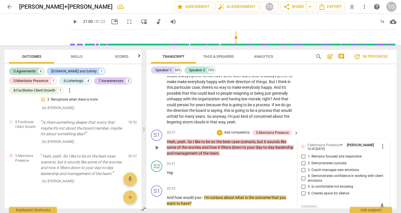
click at [382, 143] on span "more_vert" at bounding box center [383, 146] width 7 height 7
click at [382, 135] on li "Delete" at bounding box center [386, 133] width 19 height 11
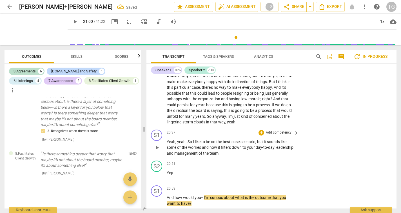
scroll to position [671, 0]
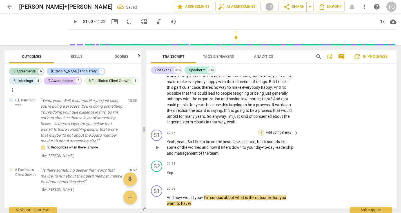
click at [261, 130] on div "+" at bounding box center [262, 133] width 6 height 6
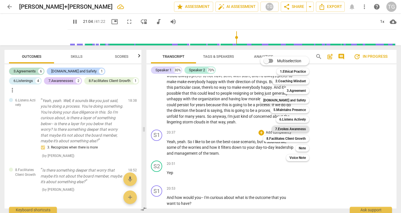
click at [276, 128] on b "7.Evokes Awareness" at bounding box center [290, 129] width 31 height 7
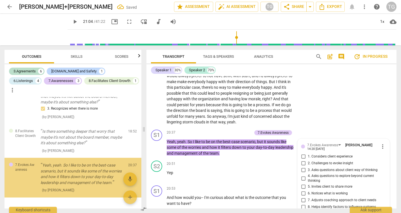
scroll to position [2022, 0]
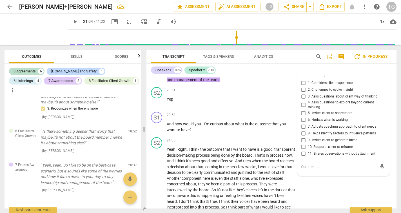
drag, startPoint x: 397, startPoint y: 150, endPoint x: 397, endPoint y: 144, distance: 5.9
click at [397, 144] on div "Transcript Tags & Speakers Analytics search post_add comment update In progress…" at bounding box center [272, 129] width 257 height 168
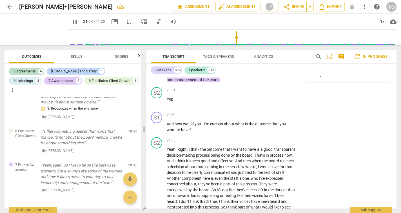
scroll to position [1845, 0]
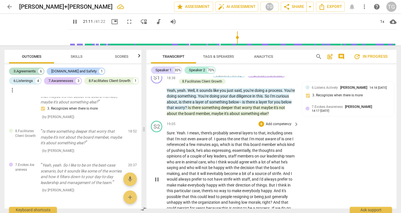
click at [377, 138] on div "S2 play_arrow pause 19:05 + Add competency keyboard_arrow_right Sure . Yeah . I…" at bounding box center [272, 175] width 250 height 112
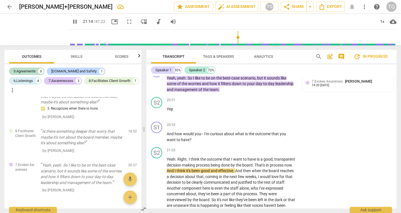
scroll to position [2020, 0]
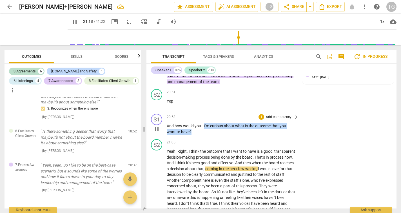
drag, startPoint x: 204, startPoint y: 102, endPoint x: 205, endPoint y: 107, distance: 4.9
click at [205, 123] on p "And how would you- - I'm curious about what is the outcome that you want to hav…" at bounding box center [231, 129] width 129 height 12
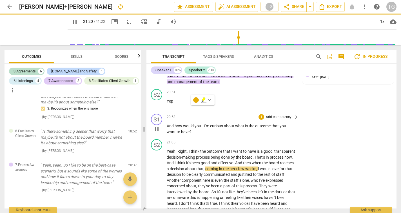
click at [273, 115] on p "Add competency" at bounding box center [279, 117] width 27 height 5
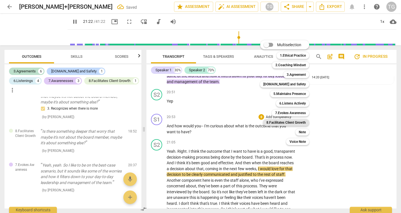
click at [287, 122] on b "8.Facilitates Client Growth" at bounding box center [286, 122] width 39 height 7
type input "1283"
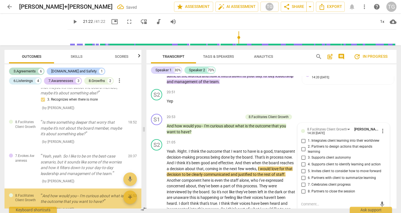
scroll to position [738, 0]
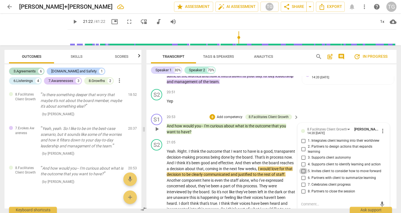
click at [303, 168] on input "5. Invites client to consider how to move forward" at bounding box center [303, 171] width 9 height 7
checkbox input "true"
click at [236, 115] on p "Add competency" at bounding box center [229, 117] width 27 height 5
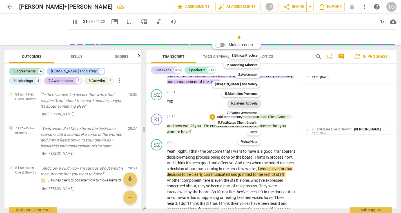
click at [249, 103] on b "6.Listens Actively" at bounding box center [244, 103] width 26 height 7
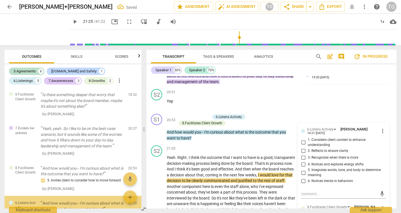
scroll to position [775, 0]
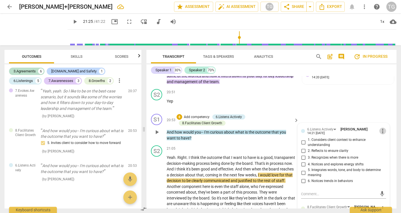
click at [383, 128] on span "more_vert" at bounding box center [383, 131] width 7 height 7
click at [382, 117] on li "Delete" at bounding box center [386, 117] width 19 height 11
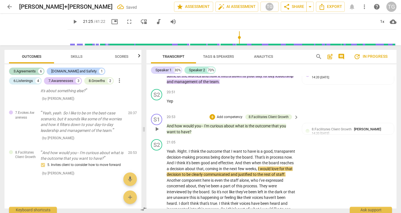
scroll to position [747, 0]
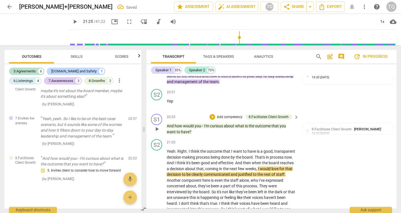
click at [224, 115] on p "Add competency" at bounding box center [229, 117] width 27 height 5
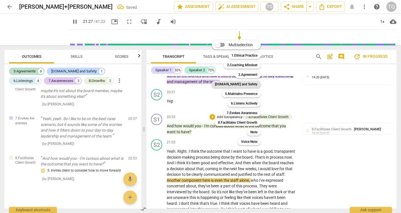
click at [233, 84] on b "[DOMAIN_NAME] and Safety" at bounding box center [236, 84] width 43 height 7
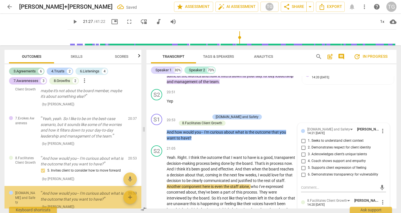
scroll to position [775, 0]
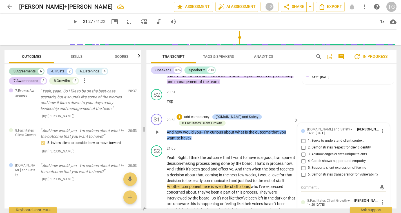
click at [382, 128] on span "more_vert" at bounding box center [383, 131] width 7 height 7
click at [382, 116] on li "Delete" at bounding box center [386, 117] width 19 height 11
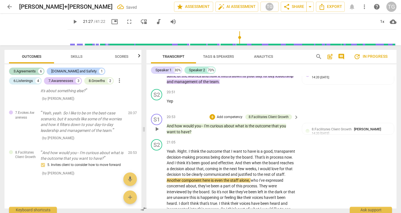
scroll to position [747, 0]
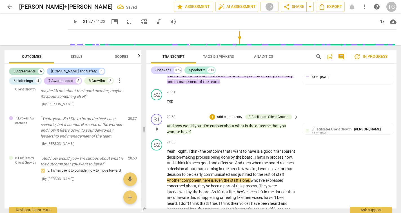
click at [218, 115] on p "Add competency" at bounding box center [229, 117] width 27 height 5
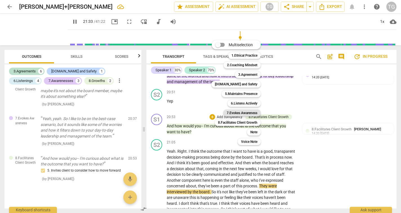
click at [246, 112] on b "7.Evokes Awareness" at bounding box center [242, 113] width 31 height 7
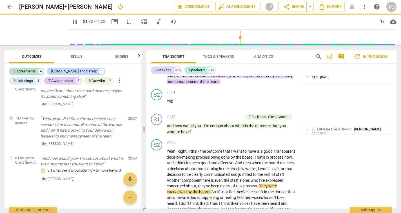
type input "1294"
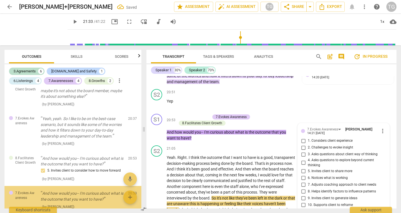
scroll to position [775, 0]
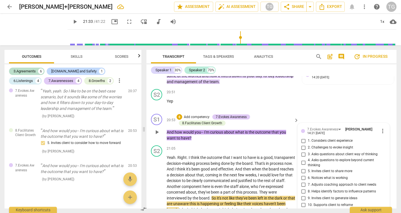
click at [304, 202] on input "10. Supports client to reframe" at bounding box center [303, 205] width 9 height 7
checkbox input "true"
click at [303, 195] on input "9. Invites client to generate ideas" at bounding box center [303, 198] width 9 height 7
checkbox input "true"
click at [256, 145] on div "21:05 + Add competency keyboard_arrow_right" at bounding box center [233, 148] width 133 height 6
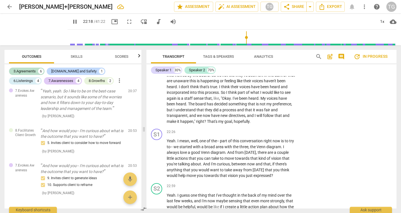
scroll to position [2151, 0]
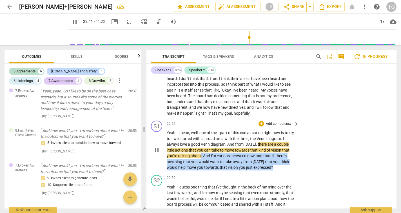
drag, startPoint x: 281, startPoint y: 140, endPoint x: 202, endPoint y: 128, distance: 80.4
click at [202, 130] on p "Yeah . I mean , well , one of the- - part of this conversation right now is to …" at bounding box center [231, 150] width 129 height 41
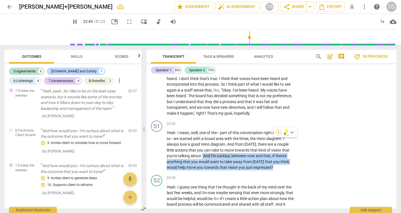
click at [278, 132] on div "+" at bounding box center [279, 133] width 6 height 6
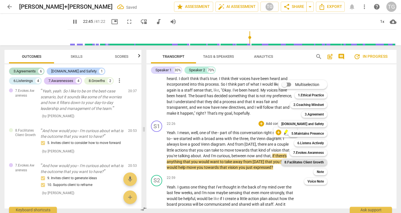
click at [313, 162] on b "8.Facilitates Client Growth" at bounding box center [304, 162] width 39 height 7
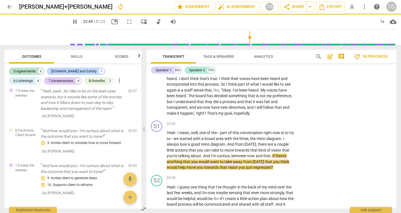
type input "1366"
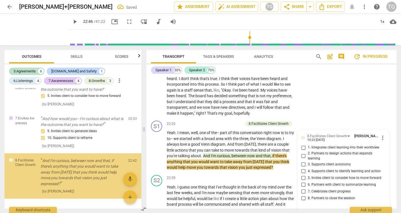
scroll to position [833, 0]
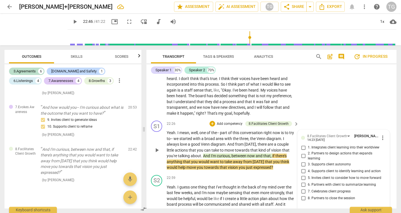
click at [303, 153] on input "2. Partners to design actions that expands learning" at bounding box center [303, 156] width 9 height 7
checkbox input "true"
click at [303, 174] on input "5. Invites client to consider how to move forward" at bounding box center [303, 177] width 9 height 7
checkbox input "true"
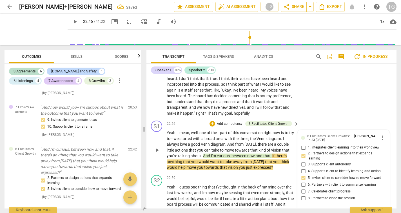
click at [235, 121] on p "Add competency" at bounding box center [229, 123] width 27 height 5
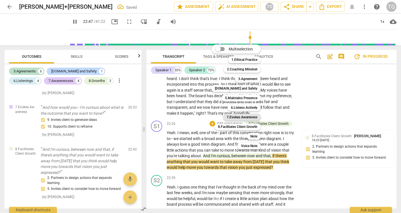
click at [252, 117] on b "7.Evokes Awareness" at bounding box center [242, 117] width 31 height 7
type input "1368"
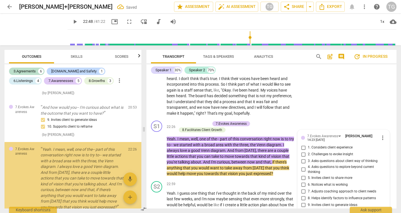
scroll to position [863, 0]
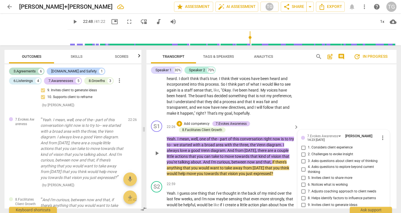
click at [303, 202] on input "9. Invites client to generate ideas" at bounding box center [303, 205] width 9 height 7
checkbox input "true"
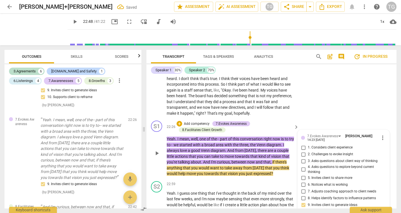
click at [278, 150] on div "S1 play_arrow pause 22:26 + Add competency 7.Evokes Awareness 8.Facilitates Cli…" at bounding box center [272, 148] width 250 height 61
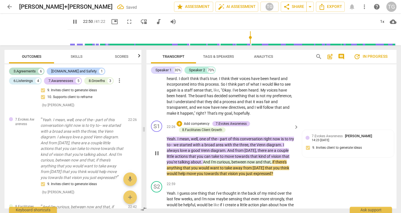
click at [259, 148] on span "there" at bounding box center [263, 150] width 10 height 5
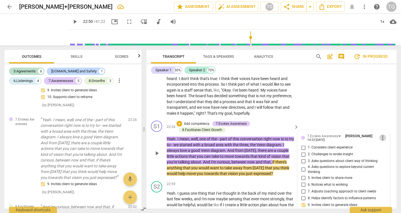
click at [380, 134] on span "more_vert" at bounding box center [383, 137] width 7 height 7
click at [382, 119] on li "Delete" at bounding box center [386, 121] width 19 height 11
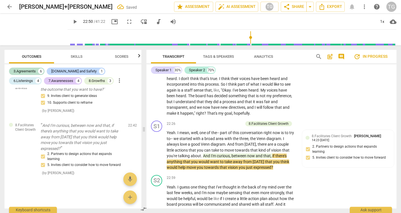
scroll to position [853, 0]
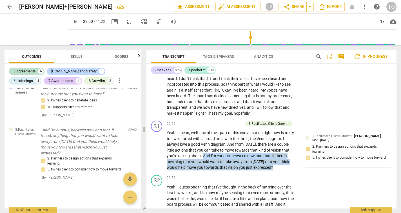
drag, startPoint x: 203, startPoint y: 128, endPoint x: 287, endPoint y: 137, distance: 84.8
click at [287, 137] on p "Yeah . I mean , well , one of the-- part of this conversation right now is to t…" at bounding box center [231, 150] width 129 height 41
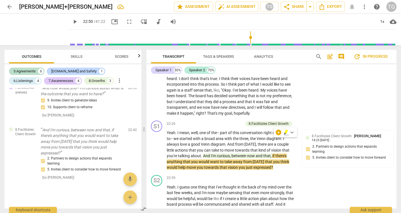
click at [228, 121] on p "Add competency" at bounding box center [229, 123] width 27 height 5
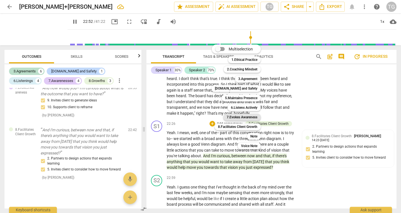
click at [255, 116] on b "7.Evokes Awareness" at bounding box center [242, 117] width 31 height 7
type input "1373"
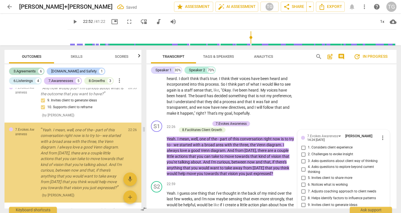
scroll to position [863, 0]
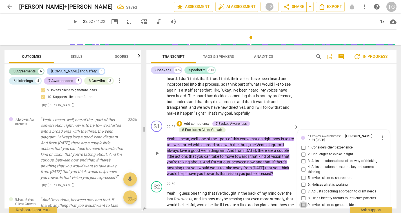
click at [302, 202] on input "9. Invites client to generate ideas" at bounding box center [303, 205] width 9 height 7
checkbox input "true"
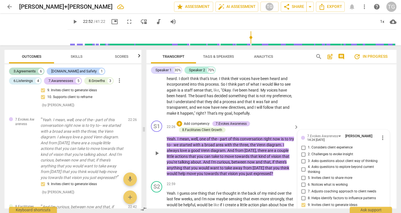
click at [286, 151] on div "S1 play_arrow pause 22:26 + Add competency 7.Evokes Awareness 8.Facilitates Cli…" at bounding box center [272, 148] width 250 height 61
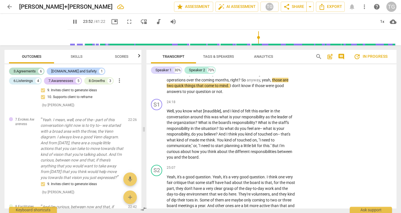
scroll to position [2298, 0]
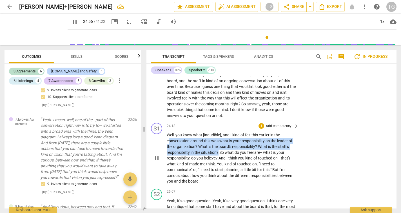
drag, startPoint x: 219, startPoint y: 122, endPoint x: 171, endPoint y: 113, distance: 48.9
click at [170, 132] on p "Well , you know what [inaudible] , and I kind of felt this earlier in the conve…" at bounding box center [231, 158] width 129 height 52
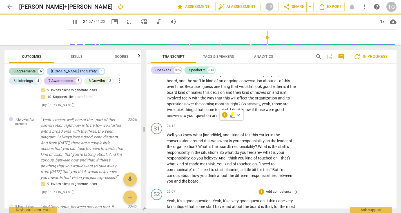
click at [248, 189] on div "25:07 + Add competency keyboard_arrow_right" at bounding box center [233, 192] width 133 height 6
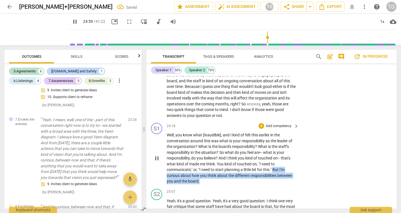
drag, startPoint x: 275, startPoint y: 140, endPoint x: 278, endPoint y: 151, distance: 12.1
click at [278, 151] on p "Well , you know what [inaudible] , and I kind of felt this earlier in the conve…" at bounding box center [231, 158] width 129 height 52
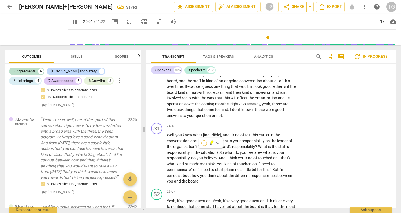
click at [204, 144] on div "+" at bounding box center [205, 143] width 6 height 6
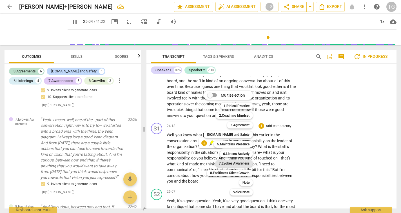
click at [232, 165] on b "7.Evokes Awareness" at bounding box center [234, 163] width 31 height 7
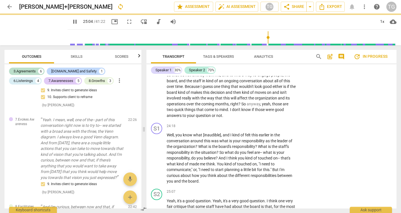
type input "1505"
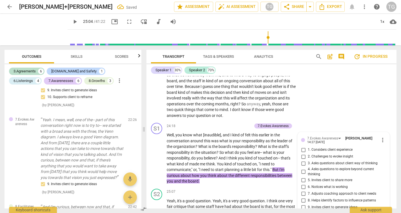
scroll to position [977, 0]
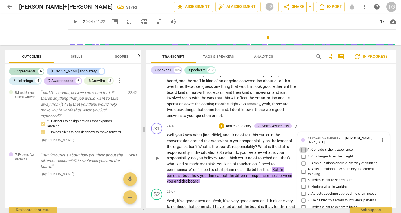
click at [303, 147] on input "1. Considers client experience" at bounding box center [303, 150] width 9 height 7
checkbox input "true"
click at [303, 169] on input "4. Asks questions to explore beyond current thinking" at bounding box center [303, 172] width 9 height 7
checkbox input "true"
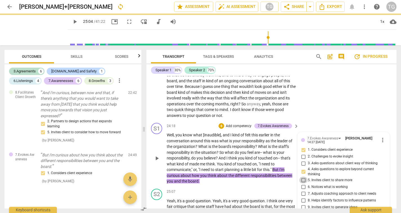
click at [303, 177] on input "5. Invites client to share more" at bounding box center [303, 180] width 9 height 7
checkbox input "true"
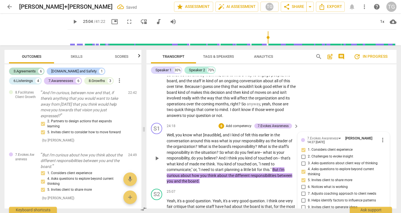
click at [303, 197] on input "8. Helps identify factors to influence patterns" at bounding box center [303, 200] width 9 height 7
checkbox input "true"
click at [303, 204] on input "9. Invites client to generate ideas" at bounding box center [303, 207] width 9 height 7
checkbox input "true"
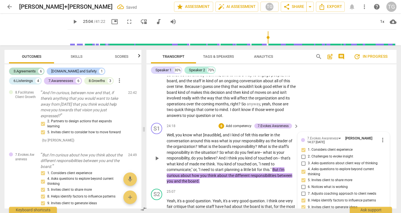
checkbox input "true"
click at [248, 154] on div "S1 play_arrow pause 24:18 + Add competency 7.Evokes Awareness keyboard_arrow_ri…" at bounding box center [272, 154] width 250 height 66
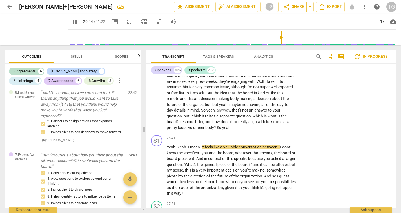
scroll to position [2454, 0]
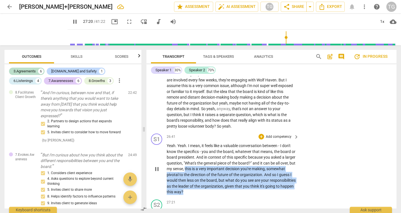
drag, startPoint x: 201, startPoint y: 135, endPoint x: 284, endPoint y: 156, distance: 85.8
click at [284, 156] on p "Yeah . Yeah . I mean , it feels like a valuable conversation between - I don't …" at bounding box center [231, 169] width 129 height 52
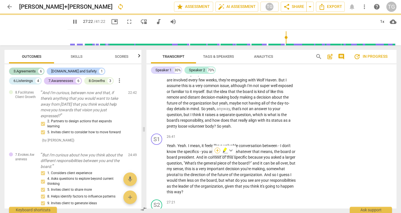
click at [218, 151] on div "+" at bounding box center [218, 151] width 6 height 6
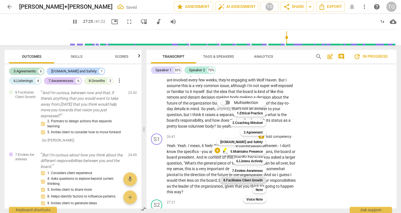
click at [239, 181] on b "8.Facilitates Client Growth" at bounding box center [243, 180] width 39 height 7
type input "1646"
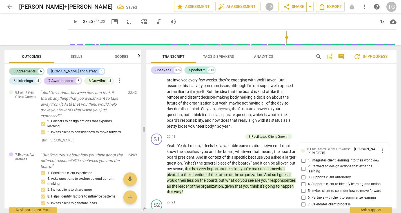
scroll to position [1077, 0]
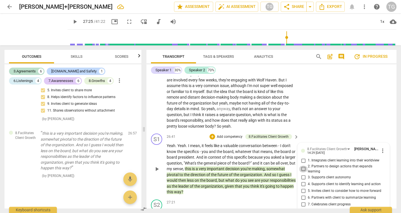
click at [303, 166] on input "2. Partners to design actions that expands learning" at bounding box center [303, 169] width 9 height 7
checkbox input "true"
click at [303, 174] on input "3. Supports client autonomy" at bounding box center [303, 177] width 9 height 7
checkbox input "true"
click at [302, 166] on input "2. Partners to design actions that expands learning" at bounding box center [303, 169] width 9 height 7
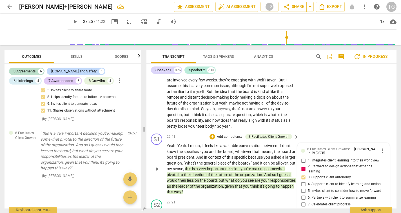
click at [302, 166] on input "2. Partners to design actions that expands learning" at bounding box center [303, 169] width 9 height 7
checkbox input "false"
click at [303, 187] on input "5. Invites client to consider how to move forward" at bounding box center [303, 190] width 9 height 7
checkbox input "true"
click at [282, 158] on p "Yeah . Yeah . I mean , it feels like a valuable conversation between - I don't …" at bounding box center [231, 169] width 129 height 52
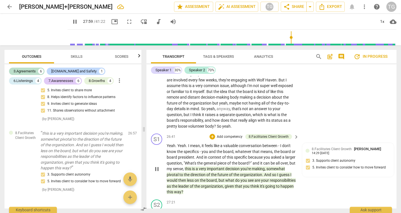
scroll to position [2592, 0]
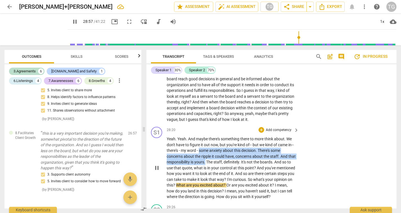
drag, startPoint x: 200, startPoint y: 115, endPoint x: 214, endPoint y: 126, distance: 18.0
click at [214, 136] on p "Yeah . Yeah . And maybe there's something there to more think about . We don't …" at bounding box center [231, 168] width 129 height 64
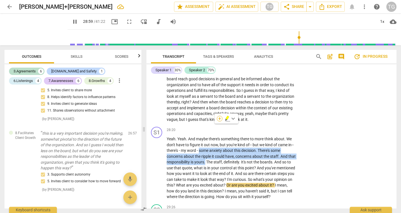
click at [221, 118] on div "+" at bounding box center [220, 119] width 6 height 6
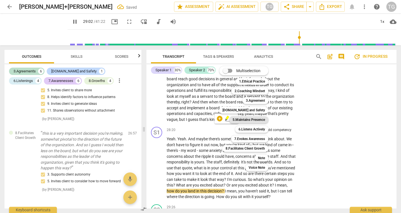
click at [242, 119] on b "5.Maintains Presence" at bounding box center [249, 119] width 32 height 7
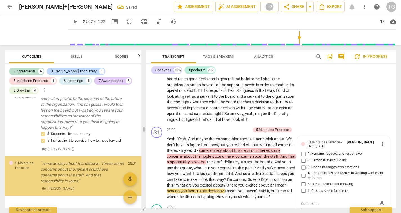
scroll to position [1142, 0]
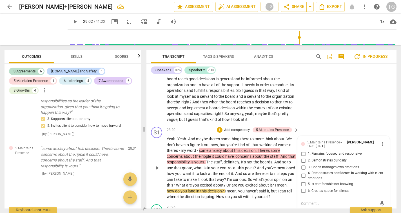
click at [381, 141] on span "more_vert" at bounding box center [383, 144] width 7 height 7
click at [386, 118] on li "Delete" at bounding box center [386, 119] width 19 height 11
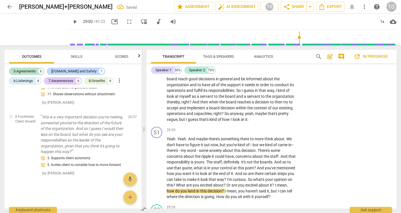
scroll to position [1093, 0]
click at [72, 23] on span "play_arrow" at bounding box center [75, 21] width 7 height 7
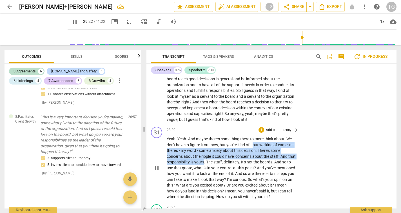
drag, startPoint x: 254, startPoint y: 109, endPoint x: 213, endPoint y: 126, distance: 44.3
click at [213, 136] on p "Yeah . Yeah . And maybe there's something there to more think about . We don't …" at bounding box center [231, 168] width 129 height 64
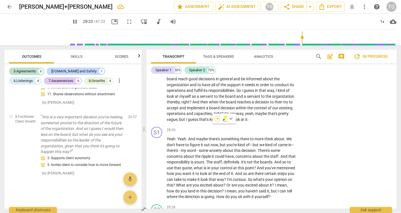
click at [218, 119] on div "+" at bounding box center [218, 119] width 6 height 6
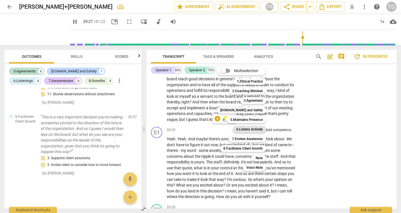
click at [245, 129] on b "6.Listens Actively" at bounding box center [249, 129] width 26 height 7
type input "1768"
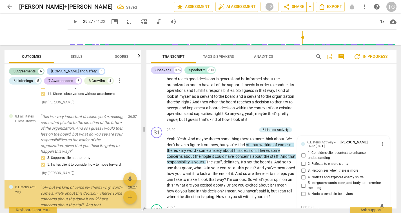
scroll to position [1138, 0]
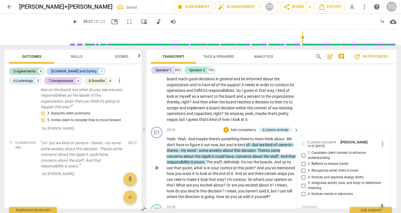
click at [303, 152] on input "1. Considers client context to enhance understanding" at bounding box center [303, 155] width 9 height 7
checkbox input "true"
click at [304, 167] on input "3. Recognizes when there is more" at bounding box center [303, 170] width 9 height 7
checkbox input "true"
click at [287, 167] on p "Yeah . Yeah . And maybe there's something there to more think about . We don't …" at bounding box center [231, 168] width 129 height 64
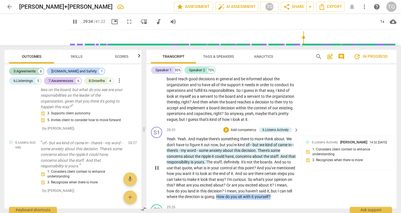
drag, startPoint x: 266, startPoint y: 158, endPoint x: 266, endPoint y: 163, distance: 4.8
click at [266, 163] on p "Yeah . Yeah . And maybe there's something there to more think about . We don't …" at bounding box center [231, 168] width 129 height 64
type input "1777"
drag, startPoint x: 252, startPoint y: 160, endPoint x: 253, endPoint y: 164, distance: 4.3
click at [253, 164] on p "Yeah . Yeah . And maybe there's something there to more think about . We don't …" at bounding box center [231, 168] width 129 height 64
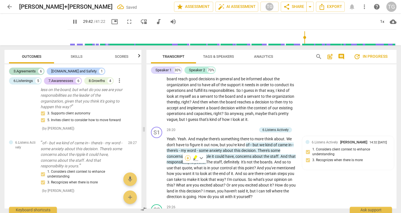
click at [188, 158] on div "+" at bounding box center [188, 158] width 6 height 6
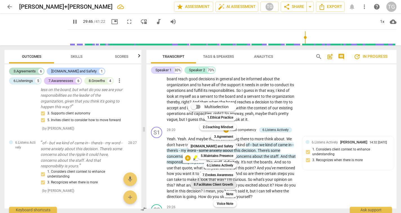
click at [214, 184] on b "8.Facilitates Client Growth" at bounding box center [213, 184] width 39 height 7
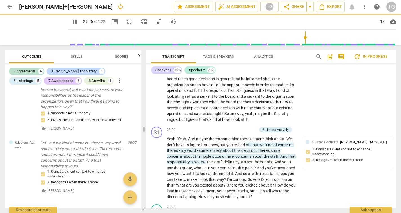
type input "1787"
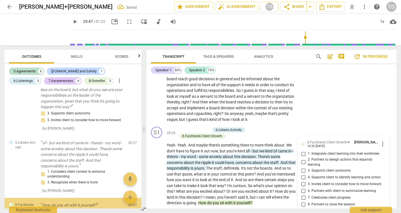
scroll to position [1177, 0]
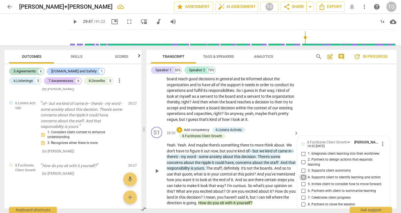
click at [303, 174] on input "4. Supports client to identify learning and action" at bounding box center [303, 177] width 9 height 7
checkbox input "true"
click at [303, 151] on input "1. Integrates client learning into their worldview" at bounding box center [303, 154] width 9 height 7
checkbox input "true"
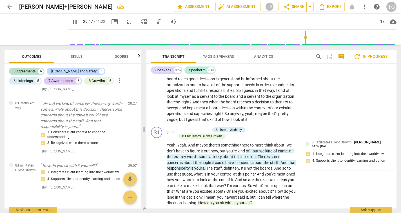
scroll to position [2727, 0]
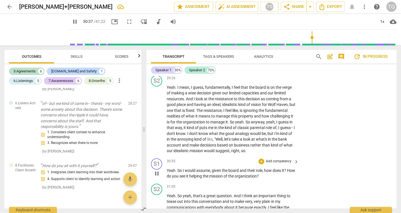
click at [322, 156] on div "S1 play_arrow pause 30:55 + Add competency keyboard_arrow_right Yeah . So I wou…" at bounding box center [272, 168] width 250 height 25
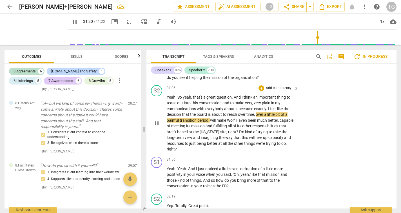
scroll to position [2839, 0]
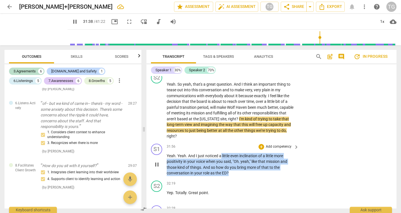
drag, startPoint x: 232, startPoint y: 139, endPoint x: 222, endPoint y: 121, distance: 20.5
click at [222, 153] on p "Yeah . Yeah . And I just noticed a little even inclination of a little more pos…" at bounding box center [231, 164] width 129 height 23
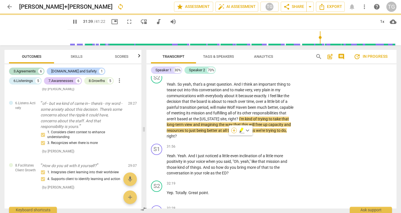
click at [234, 129] on div "+" at bounding box center [234, 131] width 6 height 6
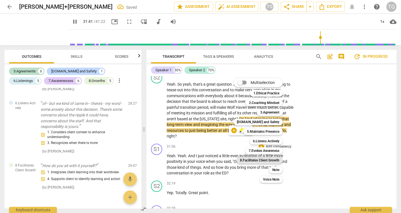
click at [262, 160] on b "8.Facilitates Client Growth" at bounding box center [259, 160] width 39 height 7
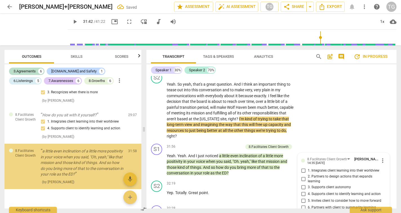
scroll to position [1235, 0]
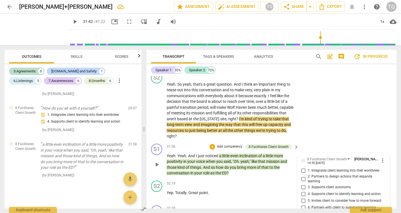
click at [237, 144] on p "Add competency" at bounding box center [229, 146] width 27 height 5
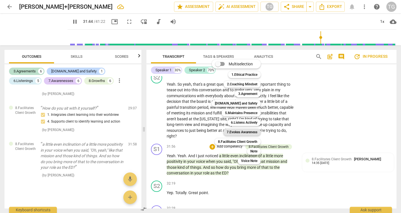
click at [254, 132] on b "7.Evokes Awareness" at bounding box center [242, 132] width 31 height 7
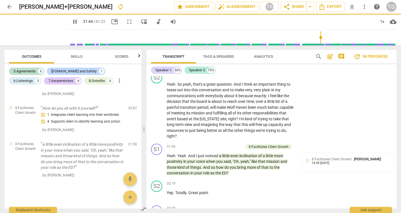
type input "1905"
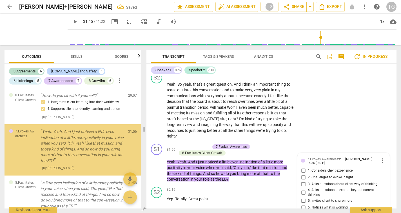
scroll to position [2916, 0]
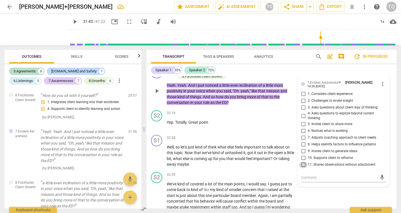
click at [303, 162] on input "11. Shares observations without attachment" at bounding box center [303, 165] width 9 height 7
checkbox input "true"
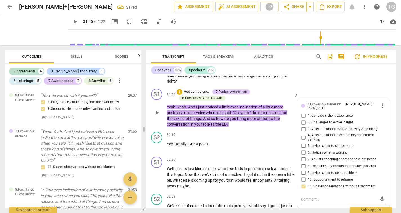
scroll to position [2892, 0]
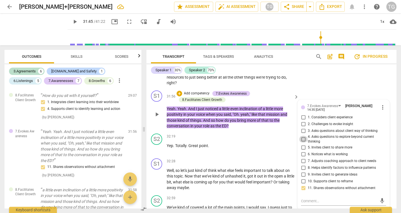
click at [302, 136] on input "4. Asks questions to explore beyond current thinking" at bounding box center [303, 139] width 9 height 7
checkbox input "true"
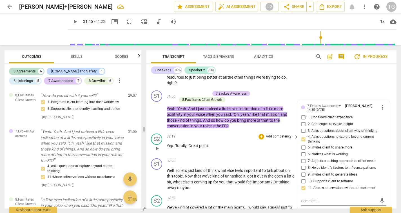
click at [273, 143] on p "Yep . Totally . [GEOGRAPHIC_DATA] ." at bounding box center [231, 146] width 129 height 6
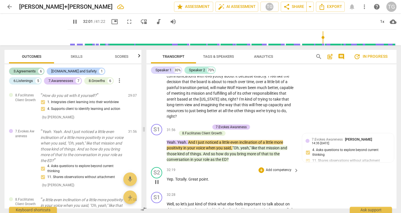
scroll to position [2851, 0]
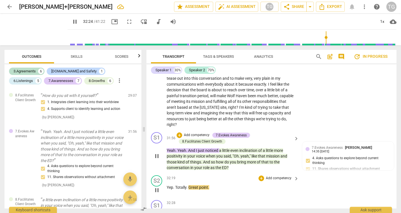
click at [247, 148] on p "Yeah . Yeah . And I just noticed a little even inclination of a little more pos…" at bounding box center [231, 159] width 129 height 23
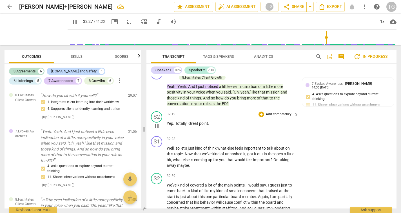
scroll to position [2931, 0]
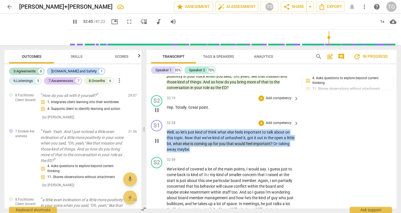
drag, startPoint x: 204, startPoint y: 114, endPoint x: 167, endPoint y: 97, distance: 41.1
click at [167, 118] on div "S1 play_arrow pause 32:28 + Add competency keyboard_arrow_right Well , so let's…" at bounding box center [272, 136] width 250 height 37
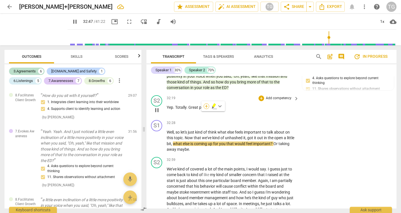
click at [206, 107] on div "+" at bounding box center [207, 106] width 6 height 6
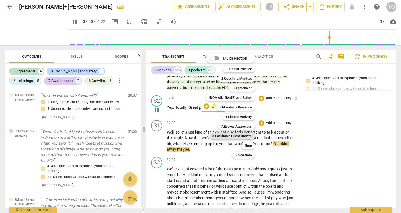
click at [227, 138] on b "8.Facilitates Client Growth" at bounding box center [232, 136] width 39 height 7
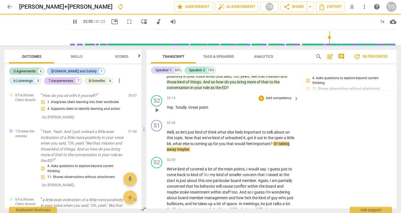
type input "1971"
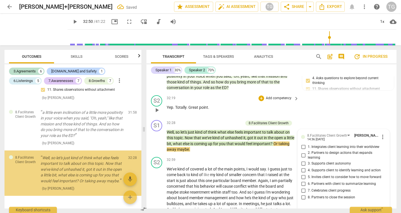
scroll to position [1352, 0]
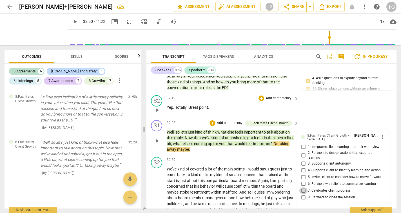
click at [303, 187] on input "7. Celebrates client progress" at bounding box center [303, 190] width 9 height 7
checkbox input "false"
click at [303, 181] on input "6. Partners with client to summarize learning" at bounding box center [303, 184] width 9 height 7
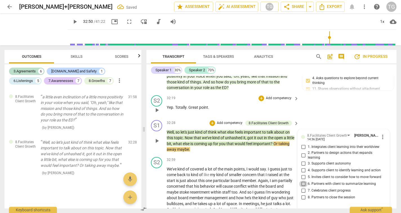
checkbox input "true"
click at [304, 194] on input "8. Partners to close the session" at bounding box center [303, 197] width 9 height 7
checkbox input "true"
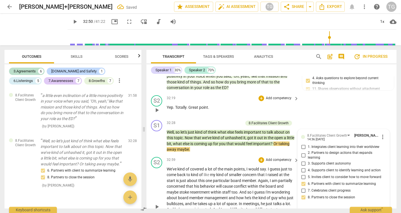
click at [263, 155] on div "S2 play_arrow pause 32:59 + Add competency keyboard_arrow_right We've kind of c…" at bounding box center [272, 202] width 250 height 95
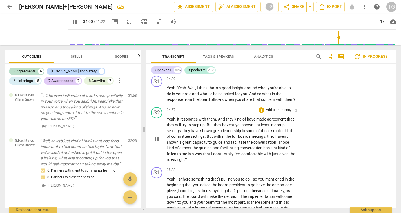
scroll to position [3036, 0]
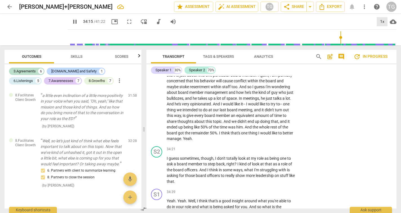
click at [383, 20] on div "1x" at bounding box center [382, 21] width 11 height 9
click at [384, 53] on li "1.5x" at bounding box center [386, 54] width 19 height 11
type input "2076"
click at [329, 135] on div at bounding box center [200, 106] width 401 height 213
type input "2079"
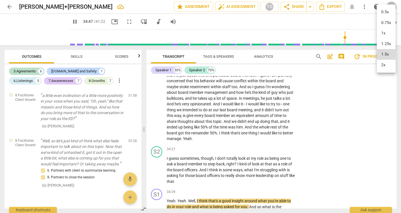
drag, startPoint x: 200, startPoint y: 132, endPoint x: 225, endPoint y: 141, distance: 26.0
click at [225, 141] on div at bounding box center [200, 106] width 401 height 213
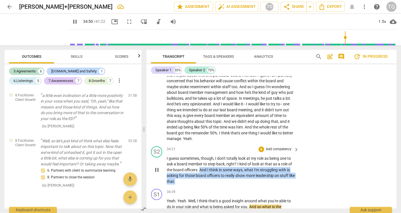
drag, startPoint x: 199, startPoint y: 132, endPoint x: 256, endPoint y: 143, distance: 57.5
click at [256, 156] on p "I guess sometimes , though , I don't totally look at my role as being one to as…" at bounding box center [231, 170] width 129 height 29
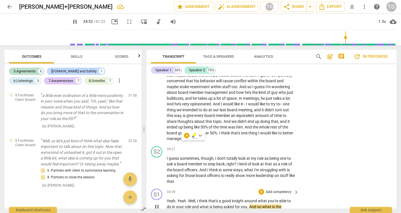
click at [261, 187] on div "S1 play_arrow pause 34:39 + Add competency keyboard_arrow_right Yeah . Yeah . W…" at bounding box center [272, 202] width 250 height 31
click at [342, 187] on div "S1 play_arrow pause 34:39 + Add competency keyboard_arrow_right Yeah . Yeah . W…" at bounding box center [272, 202] width 250 height 31
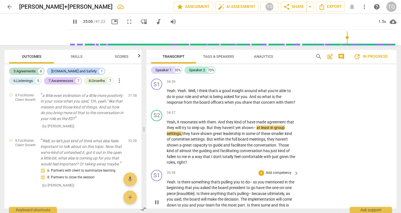
scroll to position [3148, 0]
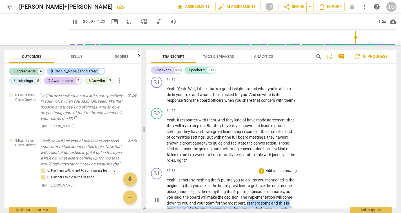
drag, startPoint x: 258, startPoint y: 169, endPoint x: 262, endPoint y: 183, distance: 15.5
click at [262, 183] on p "Yeah . Is there something that's pulling you to do- - so you mentioned in the b…" at bounding box center [231, 200] width 129 height 46
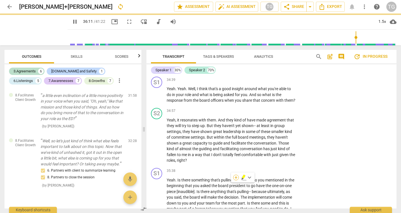
click at [236, 177] on div "+" at bounding box center [236, 178] width 6 height 6
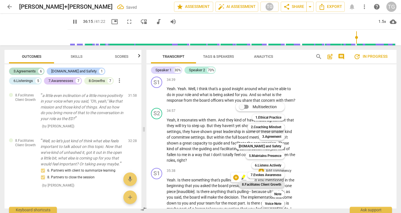
click at [253, 184] on b "8.Facilitates Client Growth" at bounding box center [261, 184] width 39 height 7
type input "2176"
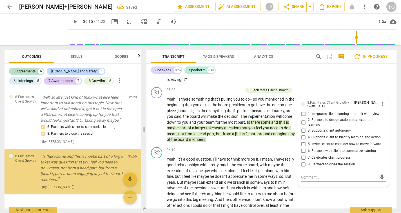
scroll to position [1410, 0]
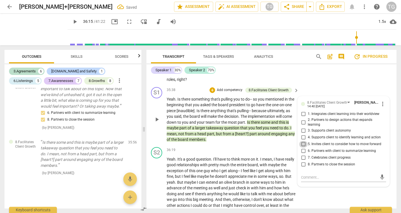
click at [303, 141] on input "5. Invites client to consider how to move forward" at bounding box center [303, 144] width 9 height 7
checkbox input "true"
click at [303, 134] on input "4. Supports client to identify learning and action" at bounding box center [303, 137] width 9 height 7
checkbox input "true"
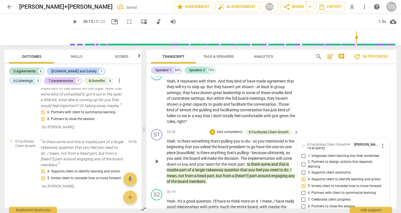
scroll to position [3185, 0]
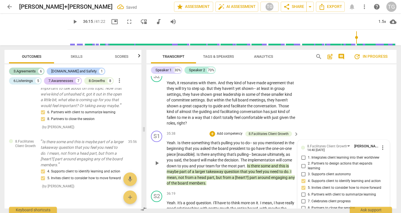
click at [302, 163] on input "2. Partners to design actions that expands learning" at bounding box center [303, 166] width 9 height 7
checkbox input "true"
click at [278, 150] on p "Yeah . Is there something that's pulling you to do-- so you mentioned in the be…" at bounding box center [231, 163] width 129 height 46
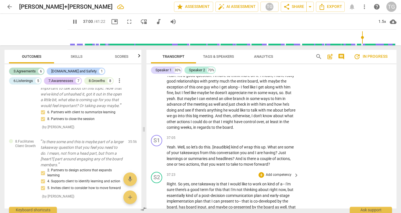
scroll to position [3323, 0]
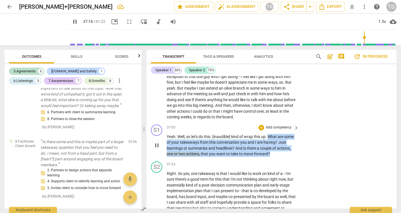
drag, startPoint x: 269, startPoint y: 99, endPoint x: 288, endPoint y: 114, distance: 23.9
click at [288, 134] on p "Yeah . Well , so let's do this . [inaudible ] kind of wrap this up . What are s…" at bounding box center [231, 145] width 129 height 23
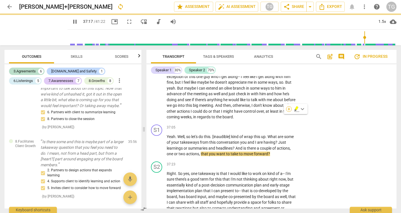
click at [289, 110] on div "+" at bounding box center [289, 109] width 6 height 6
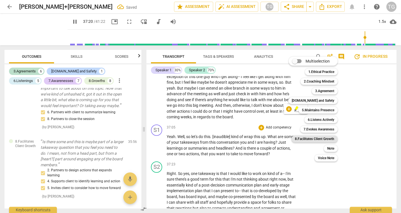
click at [310, 138] on b "8.Facilitates Client Growth" at bounding box center [314, 139] width 39 height 7
type input "2242"
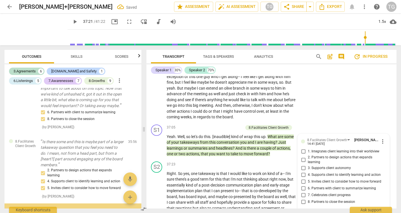
scroll to position [1481, 0]
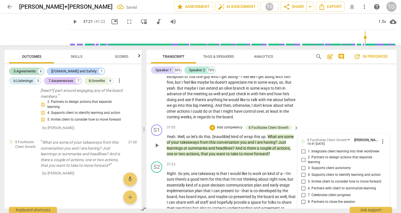
click at [304, 185] on input "6. Partners with client to summarize learning" at bounding box center [303, 188] width 9 height 7
checkbox input "true"
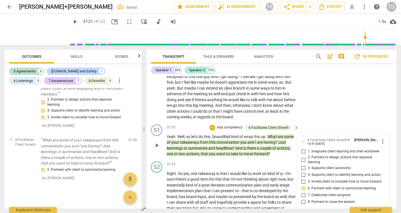
click at [304, 199] on input "8. Partners to close the session" at bounding box center [303, 202] width 9 height 7
checkbox input "true"
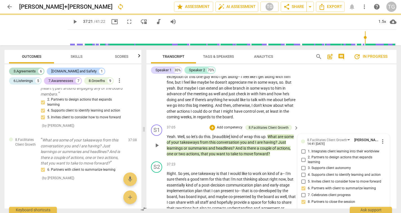
click at [300, 178] on input "5. Invites client to consider how to move forward" at bounding box center [303, 181] width 9 height 7
checkbox input "true"
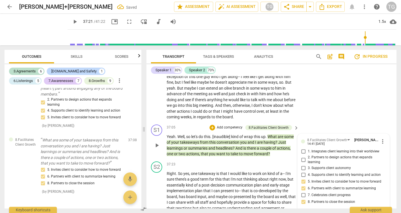
click at [233, 125] on p "Add competency" at bounding box center [229, 127] width 27 height 5
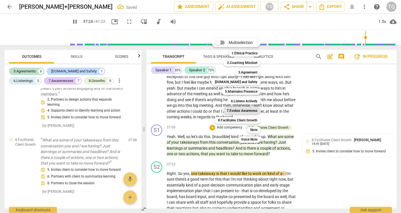
click at [243, 110] on b "7.Evokes Awareness" at bounding box center [242, 110] width 31 height 7
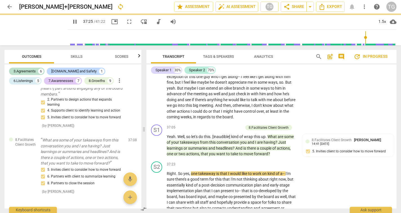
type input "2246"
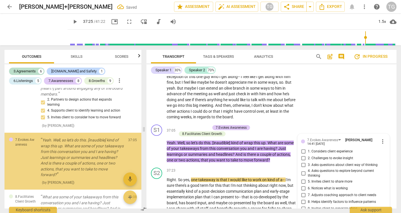
scroll to position [1496, 0]
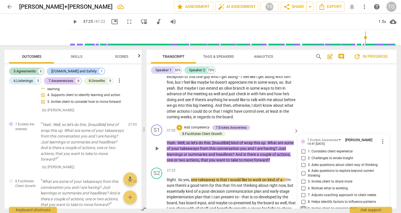
click at [304, 205] on input "9. Invites client to generate ideas" at bounding box center [303, 208] width 9 height 7
checkbox input "true"
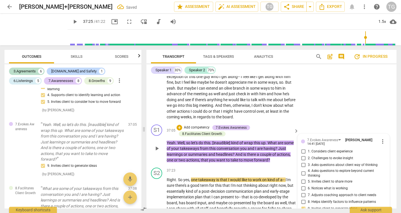
click at [324, 122] on div "S1 play_arrow pause 37:05 + Add competency 7.Evokes Awareness 8.Facilitates Cli…" at bounding box center [272, 143] width 250 height 43
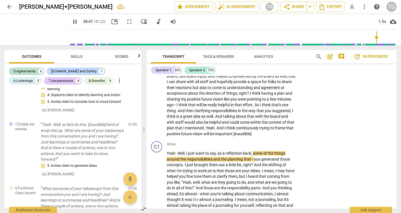
scroll to position [3453, 0]
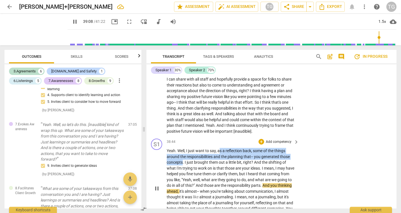
drag, startPoint x: 182, startPoint y: 123, endPoint x: 220, endPoint y: 112, distance: 38.7
click at [220, 148] on p "Yeah . Well , I just want to say , as a reflection back , some of the things ar…" at bounding box center [231, 188] width 129 height 81
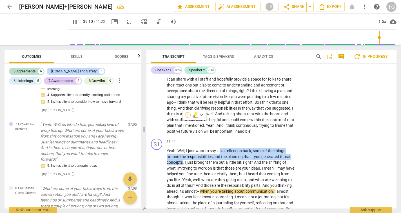
click at [189, 115] on div "+" at bounding box center [188, 115] width 6 height 6
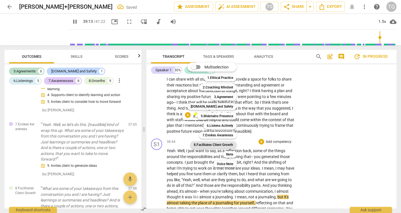
click at [229, 146] on b "8.Facilitates Client Growth" at bounding box center [213, 144] width 39 height 7
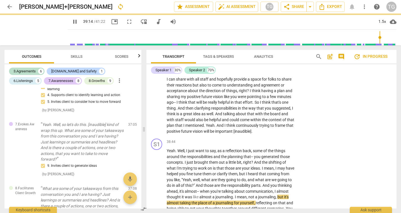
type input "2355"
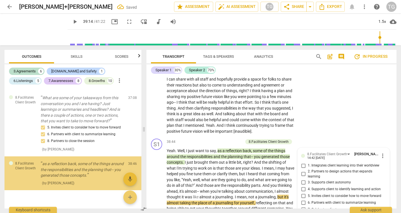
scroll to position [1600, 0]
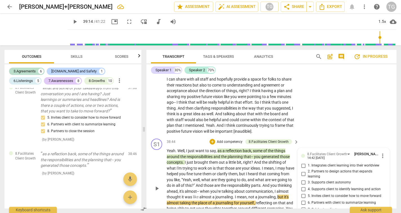
click at [303, 206] on input "7. Celebrates client progress" at bounding box center [303, 209] width 9 height 7
checkbox input "true"
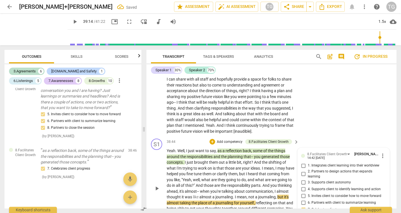
click at [304, 186] on input "4. Supports client to identify learning and action" at bounding box center [303, 189] width 9 height 7
checkbox input "true"
click at [234, 140] on p "Add competency" at bounding box center [229, 142] width 27 height 5
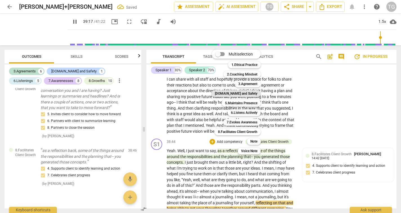
click at [242, 93] on b "[DOMAIN_NAME] and Safety" at bounding box center [236, 93] width 43 height 7
type input "2358"
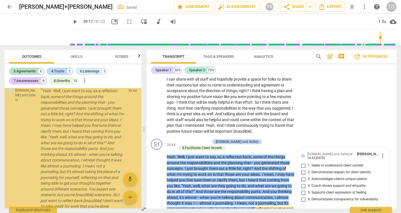
scroll to position [1672, 0]
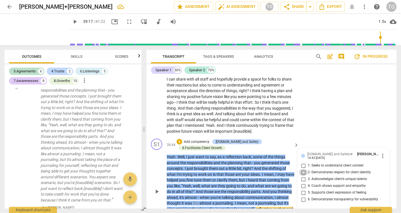
click at [302, 169] on input "2. Demonstrates respect for client identity" at bounding box center [303, 172] width 9 height 7
checkbox input "true"
click at [327, 187] on div "S1 play_arrow pause 38:44 + Add competency [DOMAIN_NAME] and Safety 8.Facilitat…" at bounding box center [272, 186] width 250 height 101
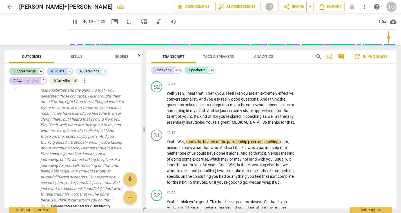
scroll to position [3613, 0]
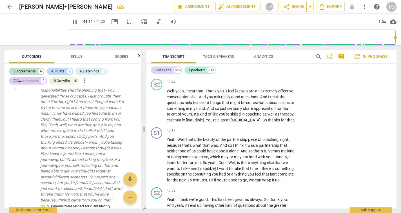
click at [72, 19] on span "pause" at bounding box center [75, 21] width 7 height 7
click at [365, 7] on span "more_vert" at bounding box center [364, 6] width 7 height 7
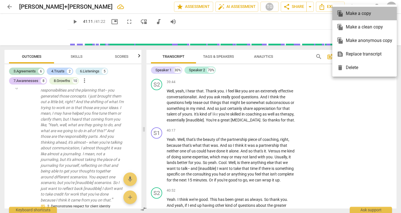
click at [350, 14] on div "file_copy Make a copy" at bounding box center [365, 14] width 56 height 14
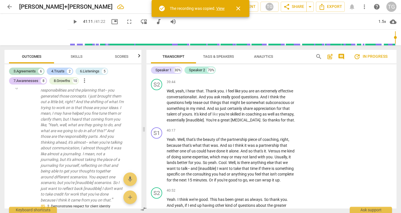
type input "2472"
